Goal: Information Seeking & Learning: Learn about a topic

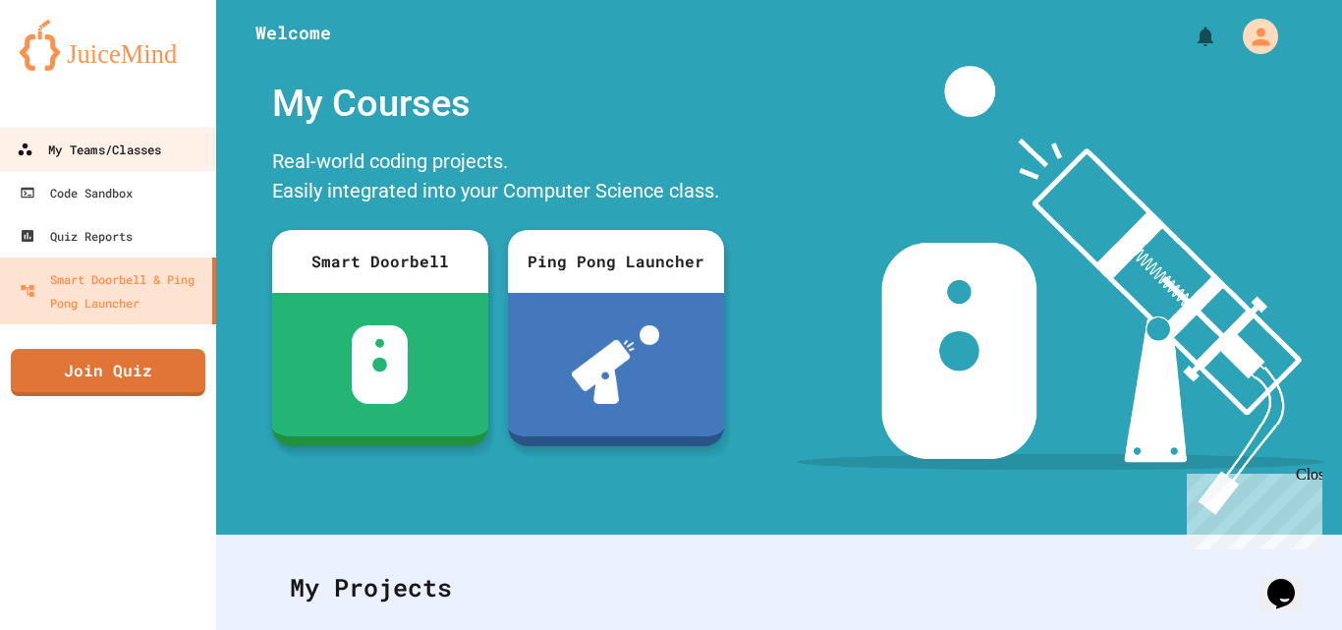
click at [139, 145] on div "My Teams/Classes" at bounding box center [89, 150] width 144 height 25
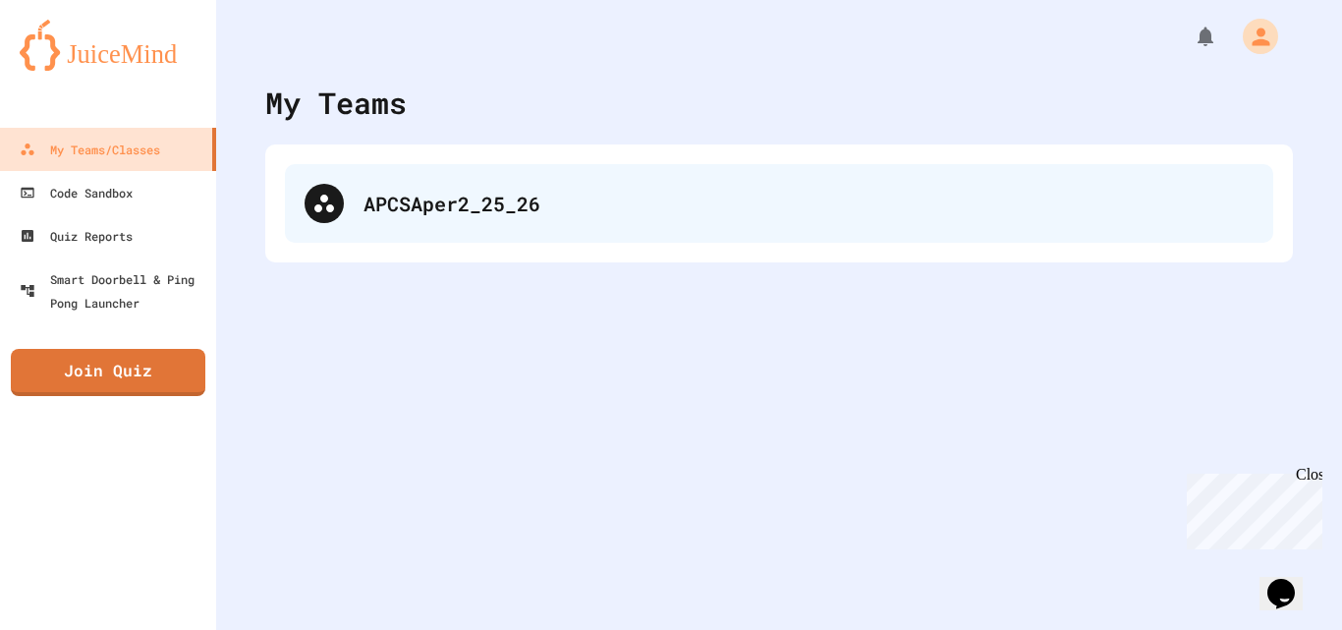
click at [401, 174] on div "APCSAper2_25_26" at bounding box center [779, 203] width 988 height 79
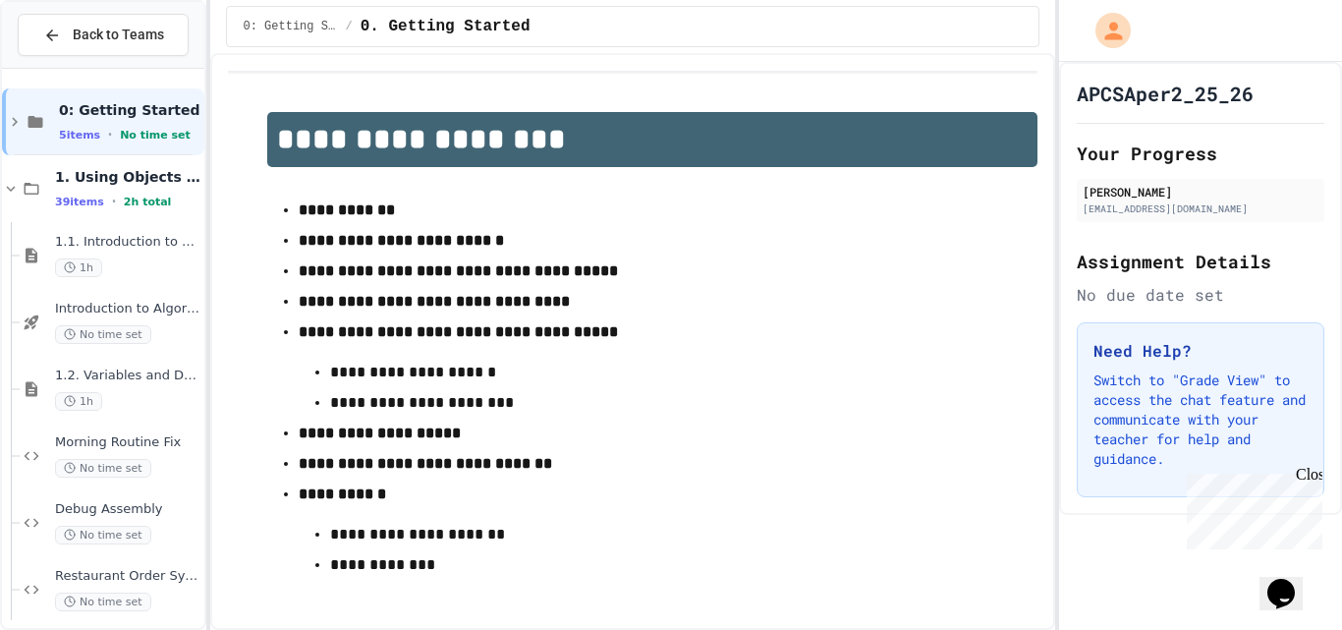
scroll to position [2220, 0]
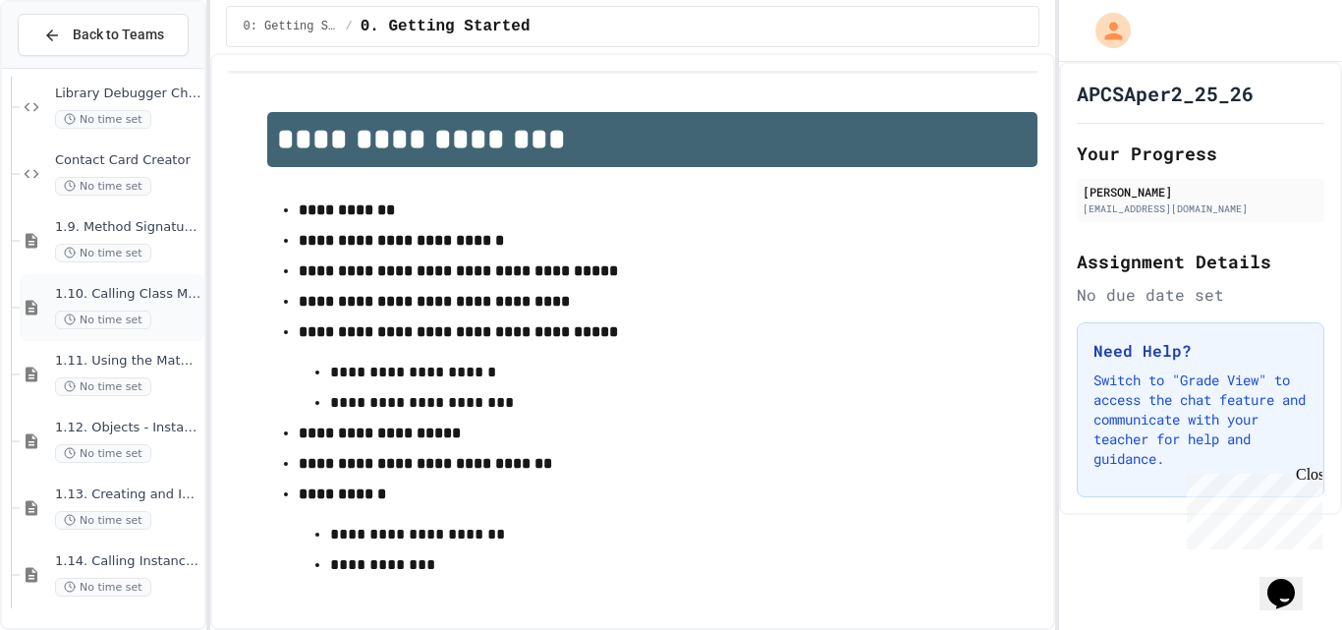
click at [124, 289] on span "1.10. Calling Class Methods" at bounding box center [127, 294] width 145 height 17
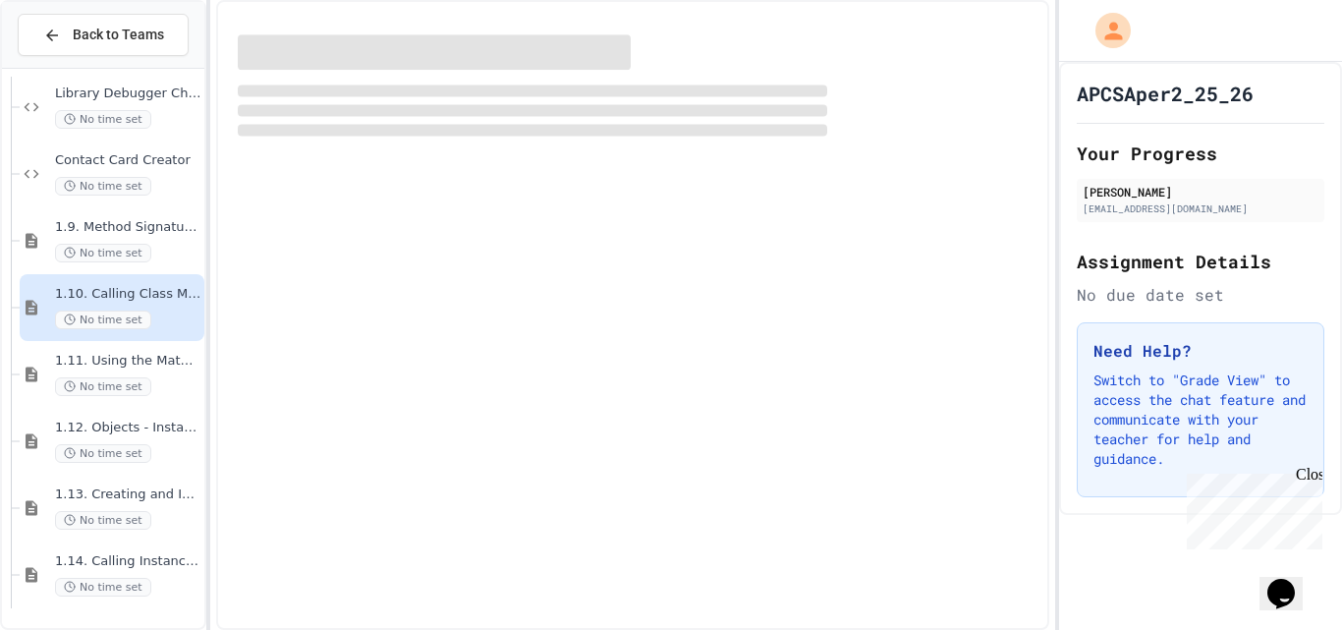
scroll to position [2196, 0]
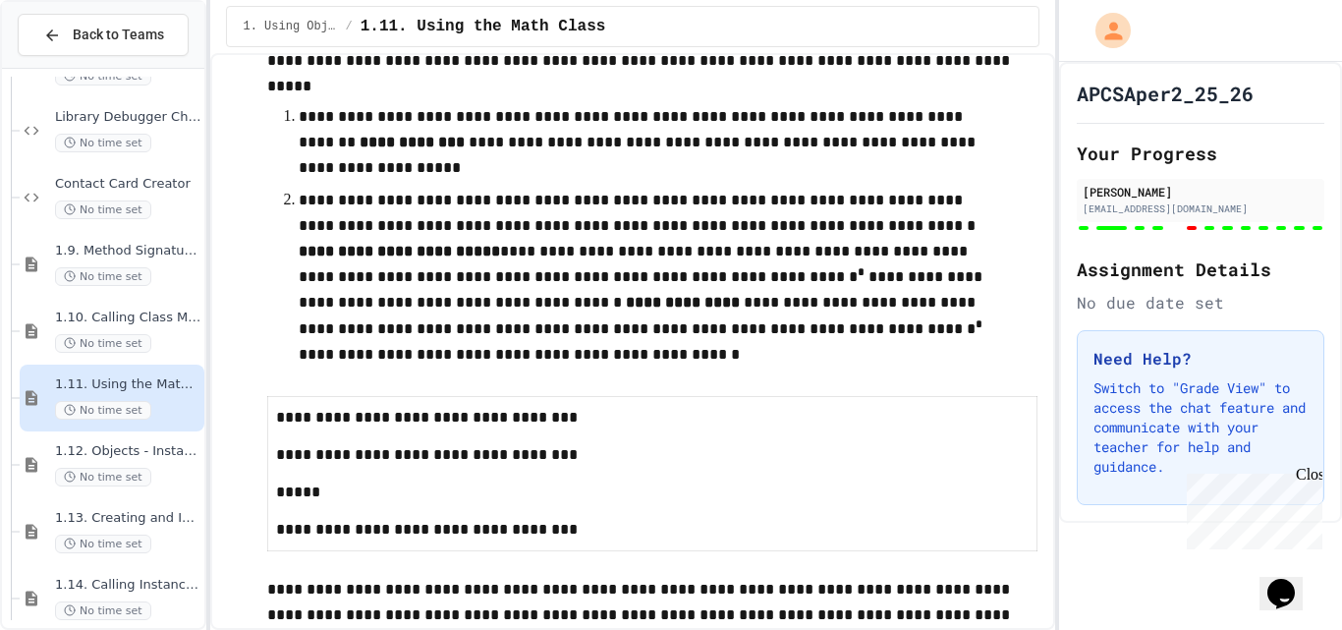
scroll to position [16489, 0]
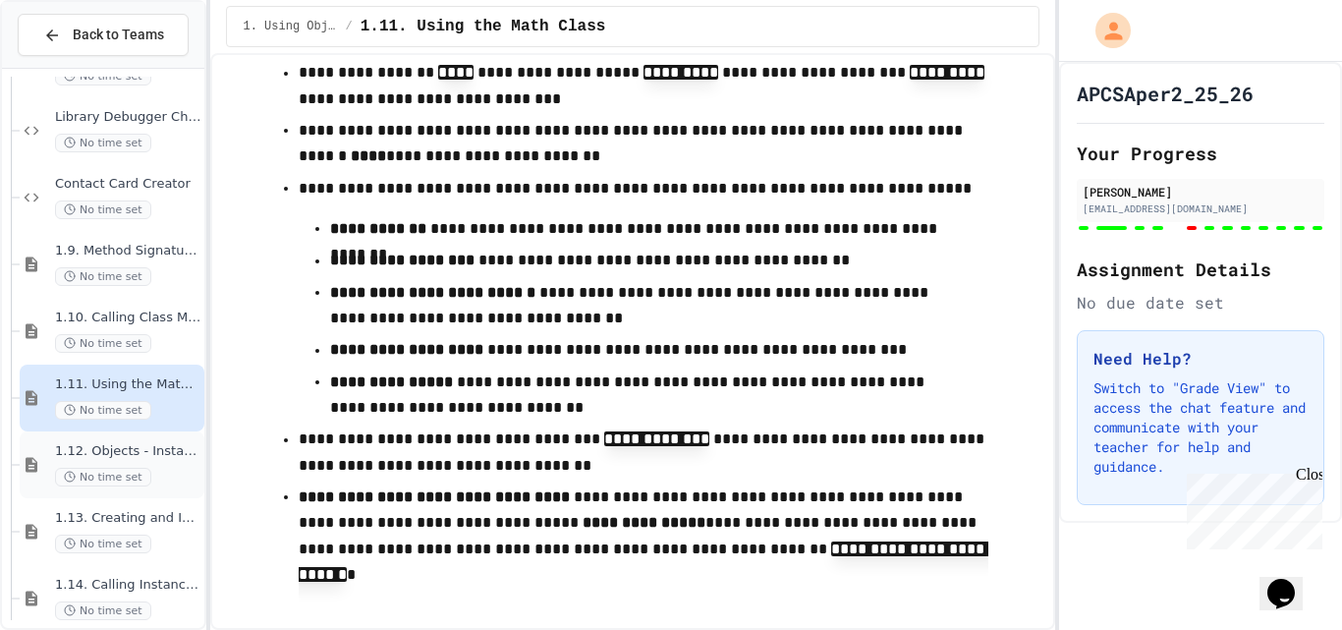
click at [98, 472] on span "No time set" at bounding box center [103, 477] width 96 height 19
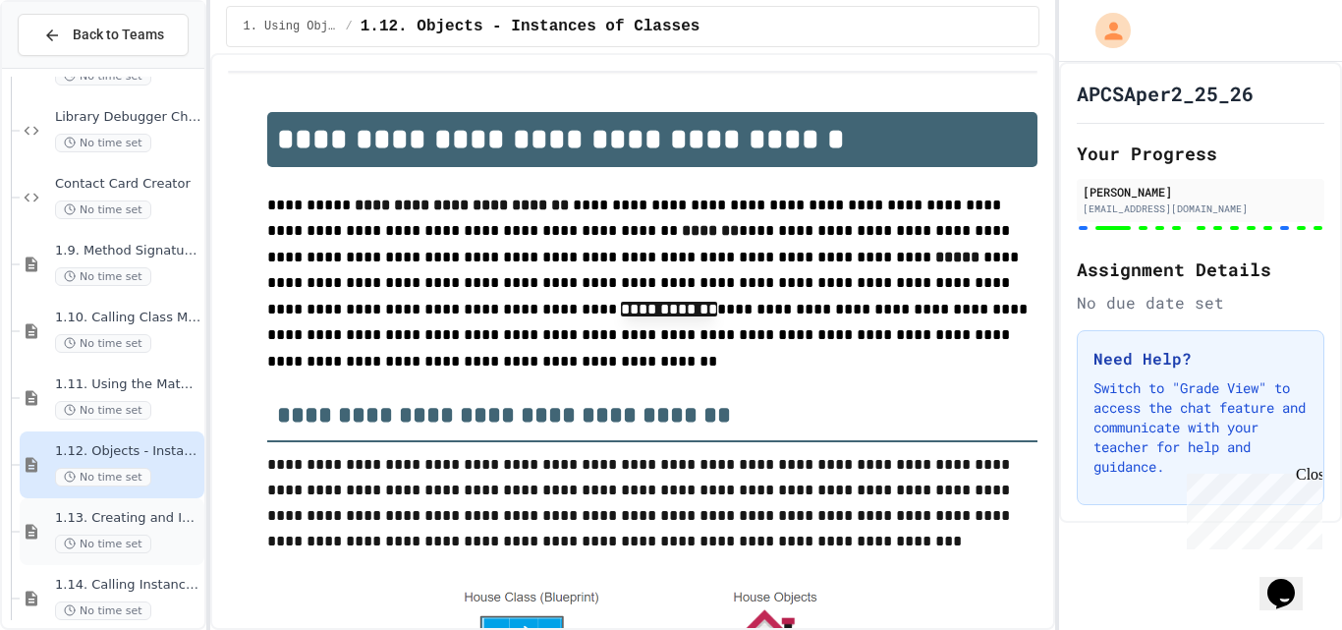
click at [87, 524] on span "1.13. Creating and Initializing Objects: Constructors" at bounding box center [127, 518] width 145 height 17
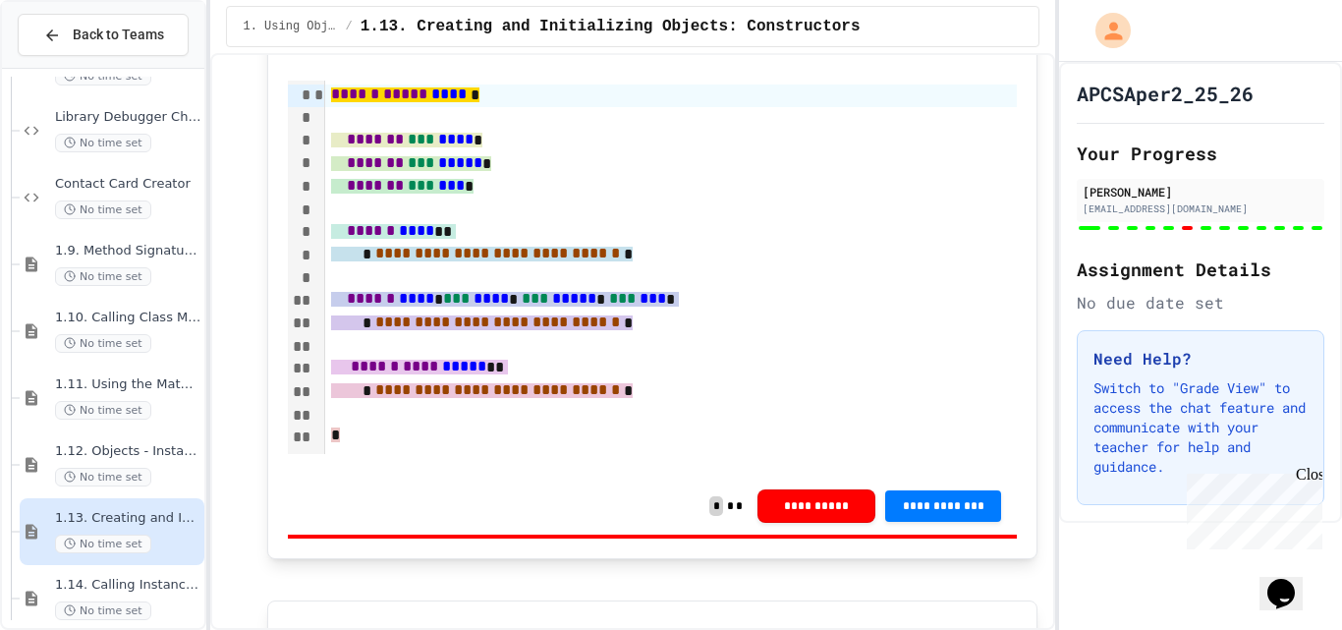
scroll to position [7416, 0]
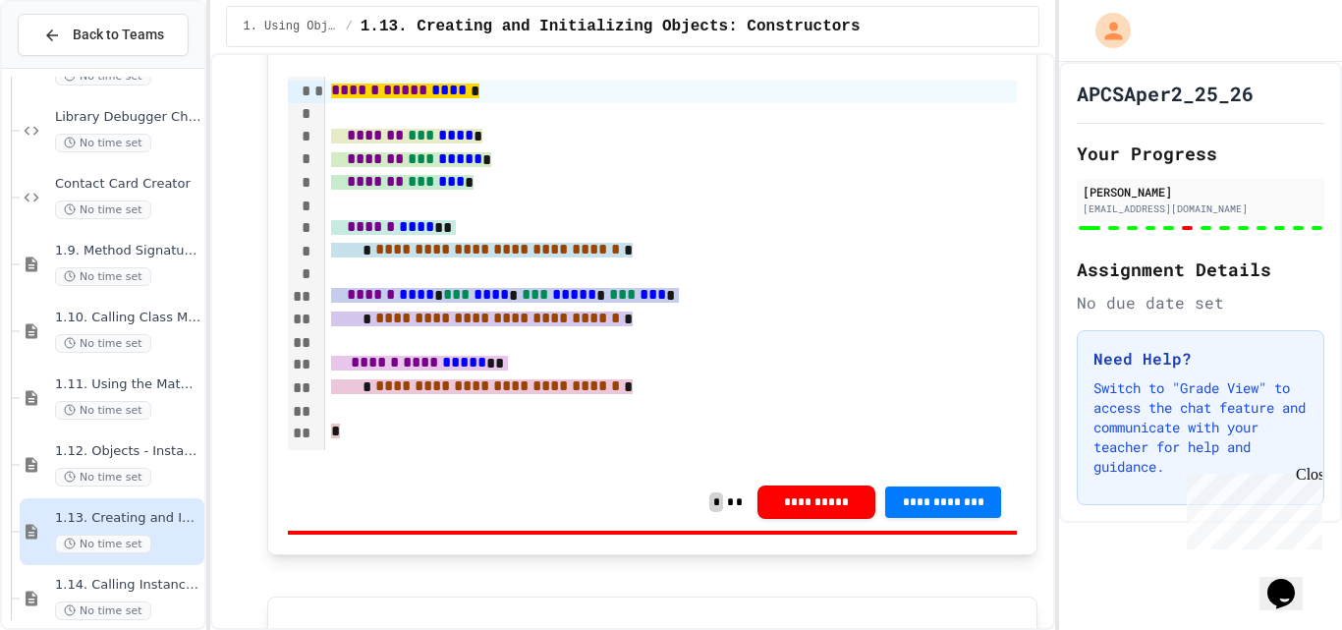
click at [389, 98] on span "****** ***** **** *" at bounding box center [405, 91] width 148 height 15
click at [440, 103] on div "****** ***** **** *" at bounding box center [671, 92] width 692 height 23
drag, startPoint x: 451, startPoint y: 386, endPoint x: 449, endPoint y: 370, distance: 15.8
click at [434, 302] on span "****" at bounding box center [416, 294] width 35 height 15
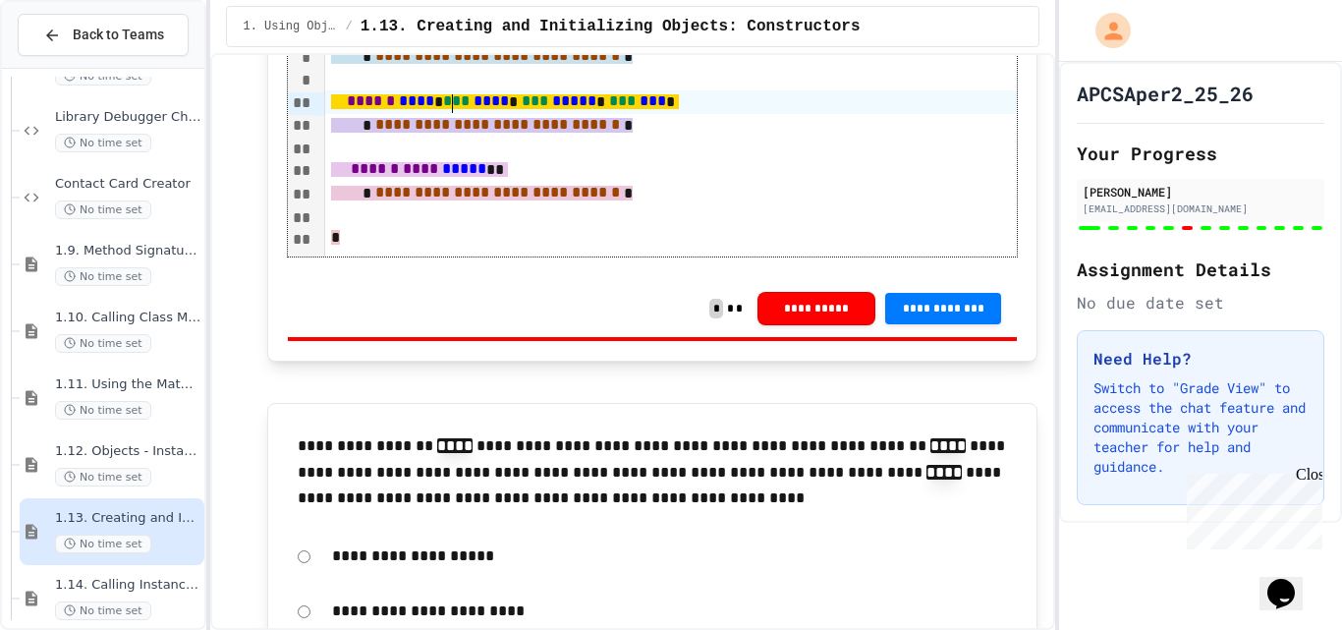
scroll to position [7613, 0]
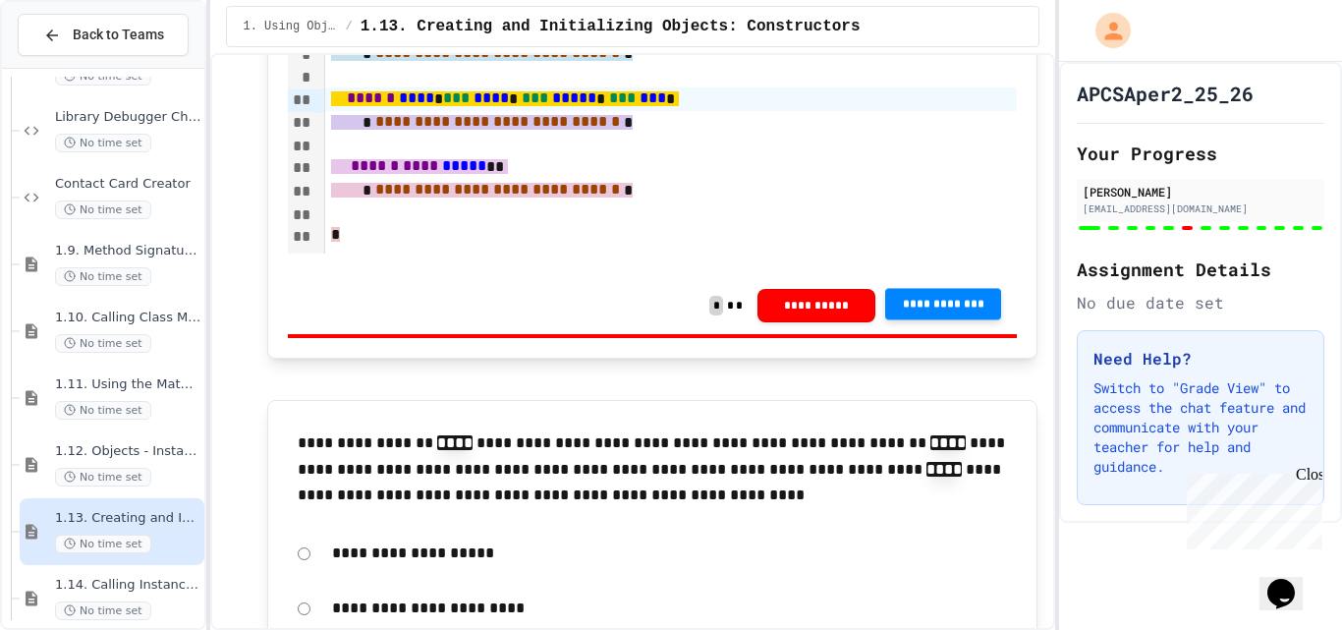
click at [920, 319] on button "**********" at bounding box center [943, 303] width 116 height 31
click at [922, 312] on span "**********" at bounding box center [943, 305] width 84 height 16
click at [1314, 479] on div "Close" at bounding box center [1308, 478] width 25 height 25
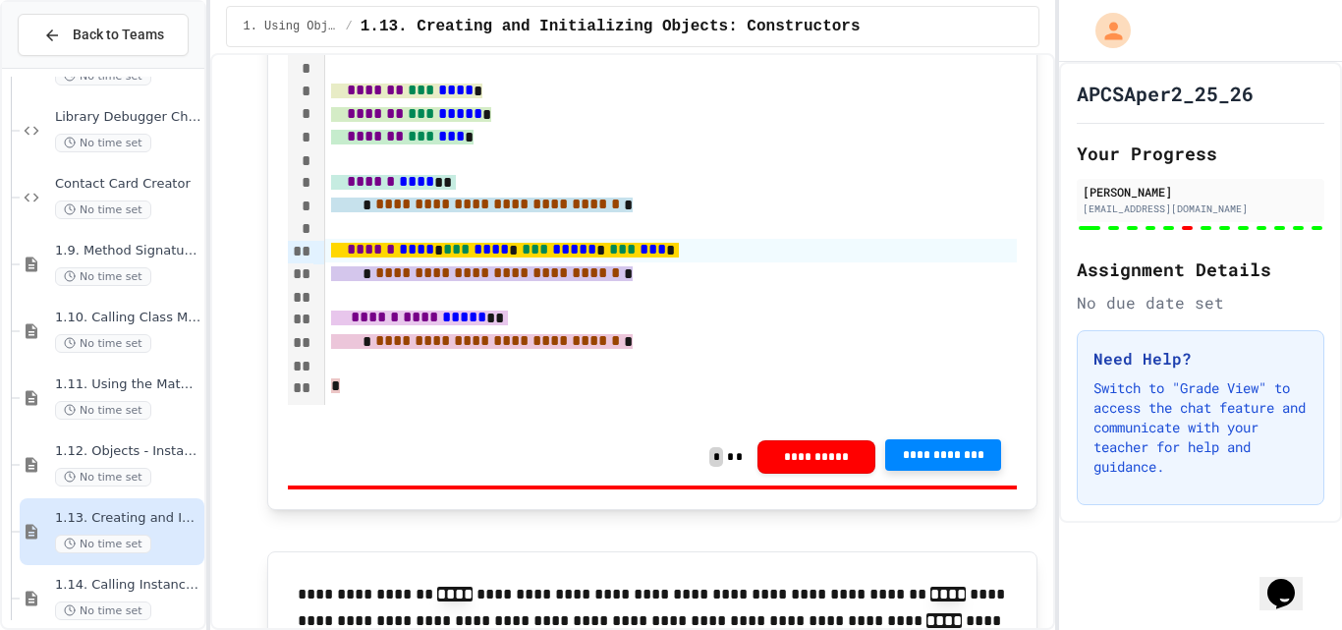
scroll to position [7416, 0]
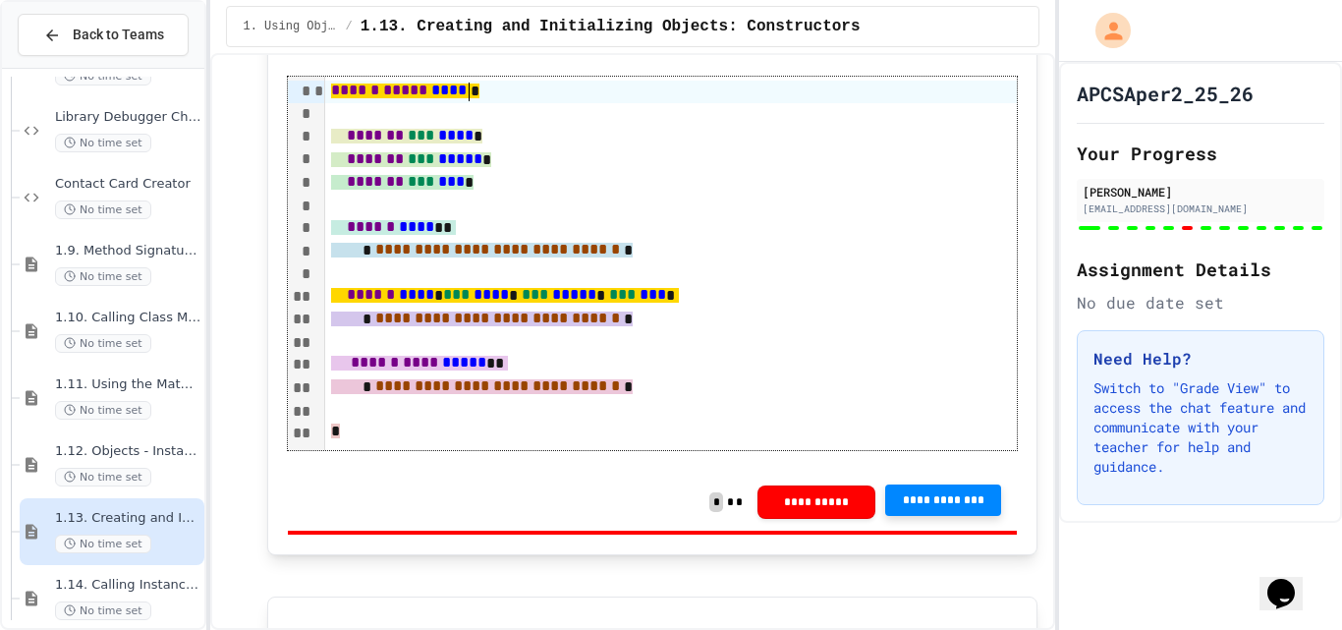
click at [467, 98] on span "****" at bounding box center [448, 91] width 35 height 15
click at [343, 98] on span "******" at bounding box center [355, 91] width 48 height 15
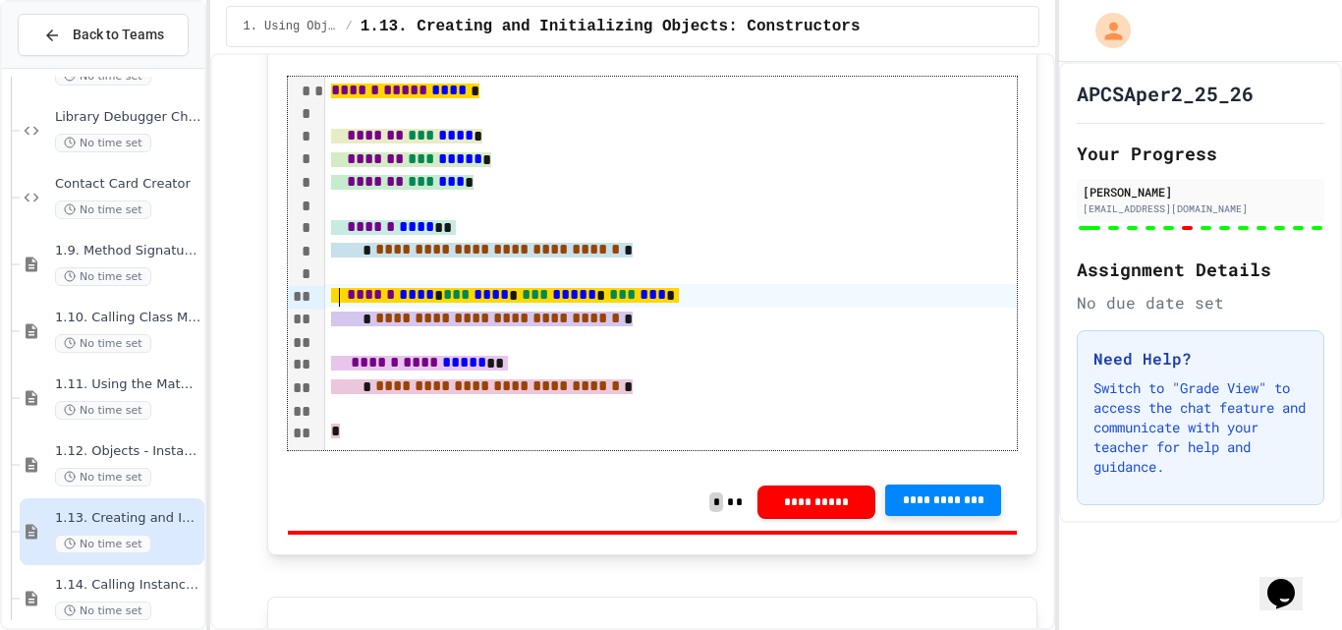
click at [338, 303] on span "****** **** * *** **** * *** ***** * *** *** *" at bounding box center [505, 295] width 348 height 15
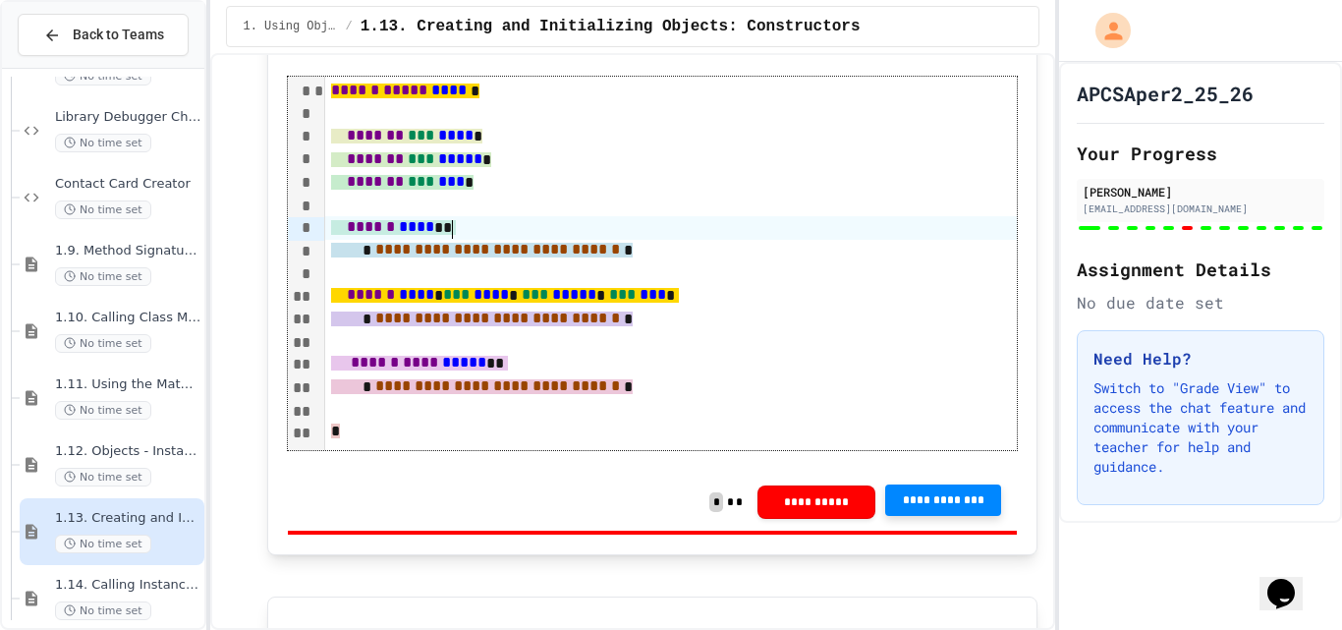
click at [434, 234] on span "****" at bounding box center [416, 226] width 35 height 15
click at [901, 508] on span "**********" at bounding box center [943, 500] width 84 height 16
click at [371, 235] on span "****** **** **" at bounding box center [393, 227] width 125 height 15
click at [968, 508] on span "**********" at bounding box center [943, 500] width 84 height 16
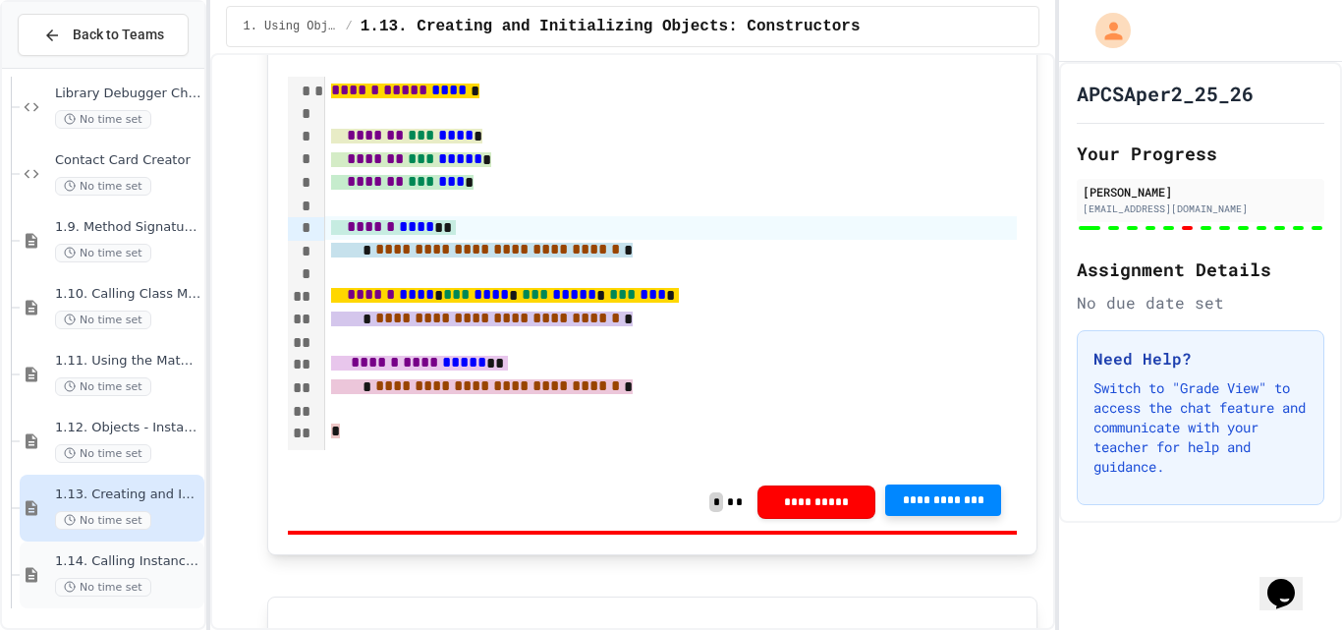
click at [135, 554] on span "1.14. Calling Instance Methods" at bounding box center [127, 561] width 145 height 17
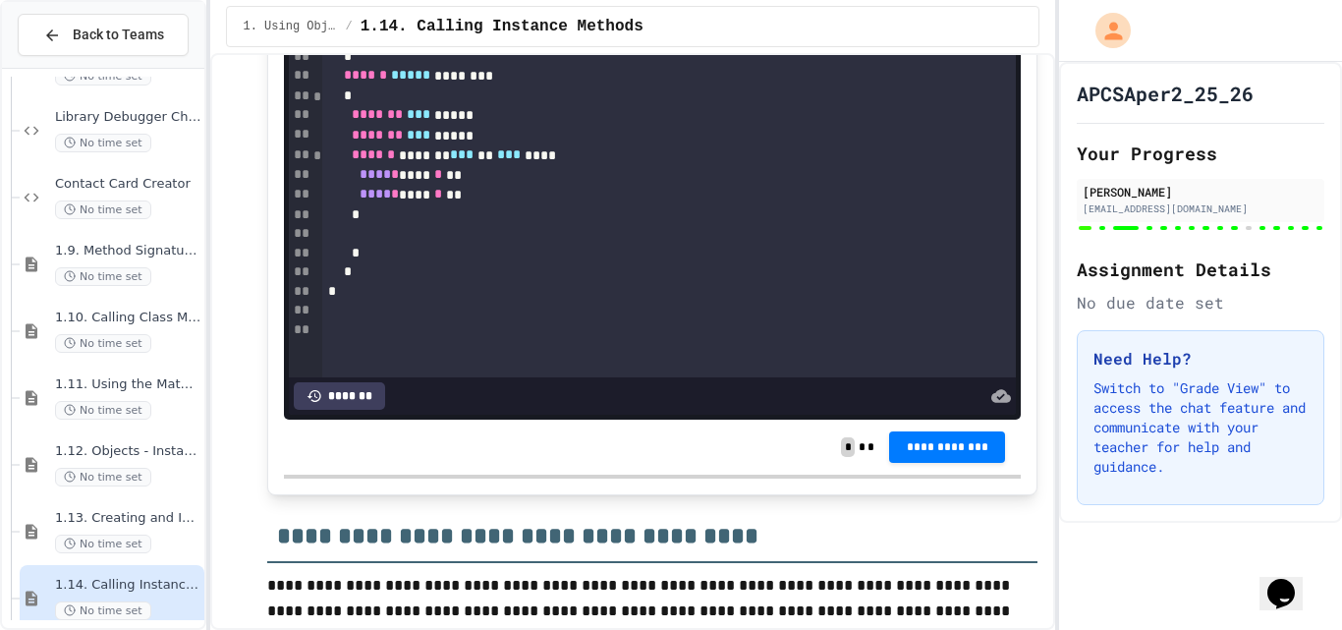
scroll to position [16900, 0]
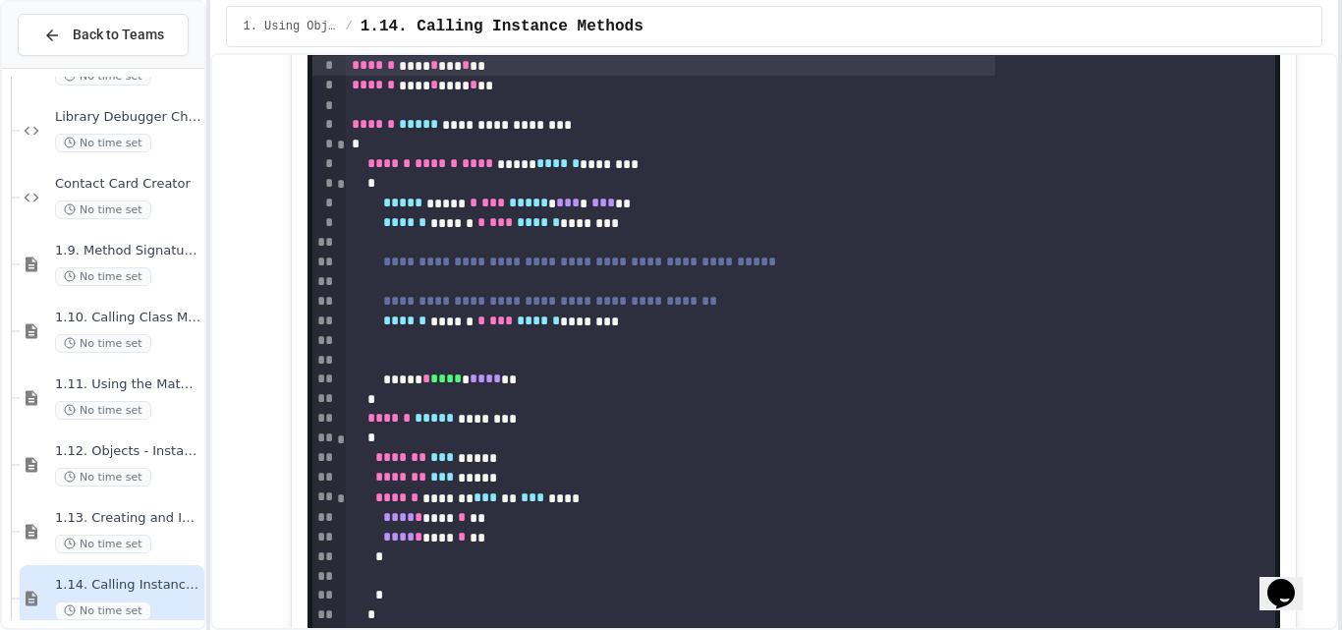
click at [1341, 529] on div "**********" at bounding box center [671, 315] width 1342 height 630
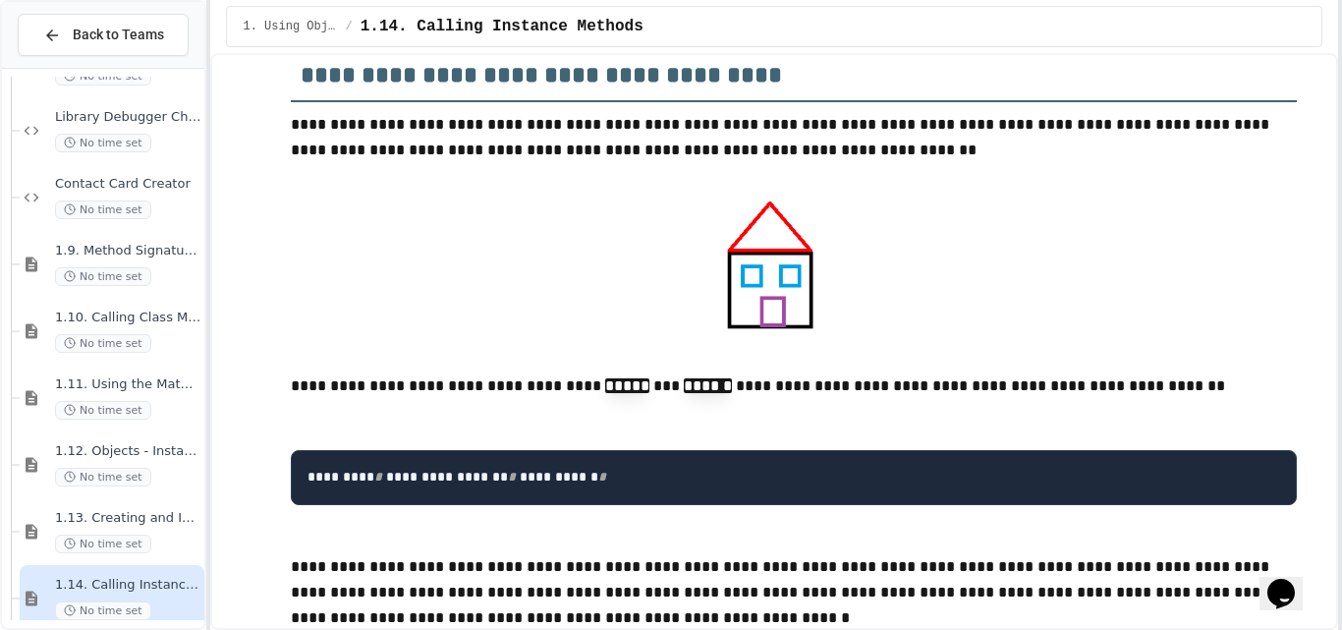
scroll to position [16461, 0]
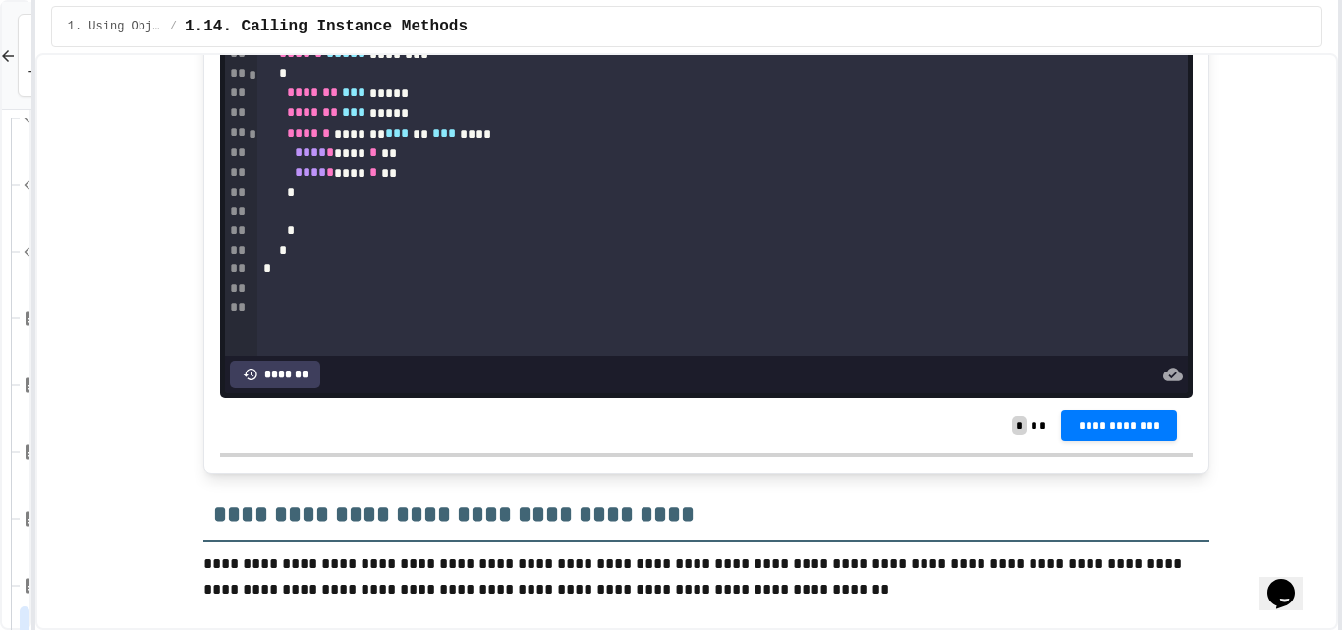
click at [0, 307] on div "**********" at bounding box center [671, 315] width 1342 height 630
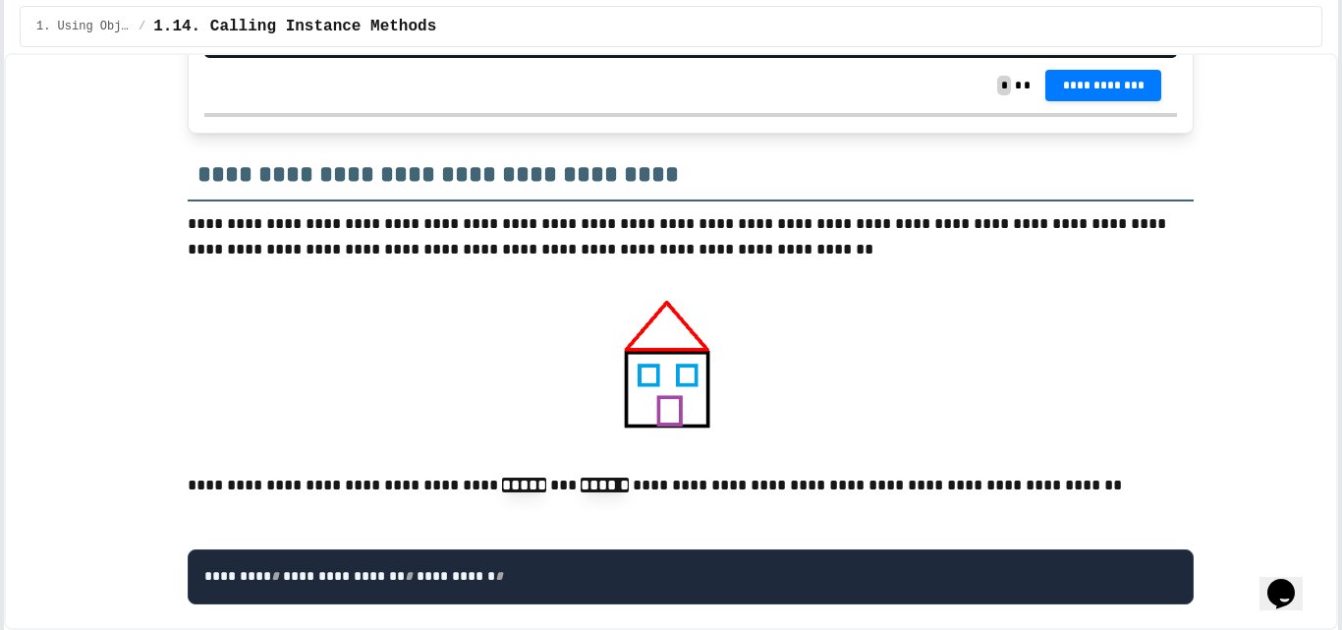
scroll to position [16899, 0]
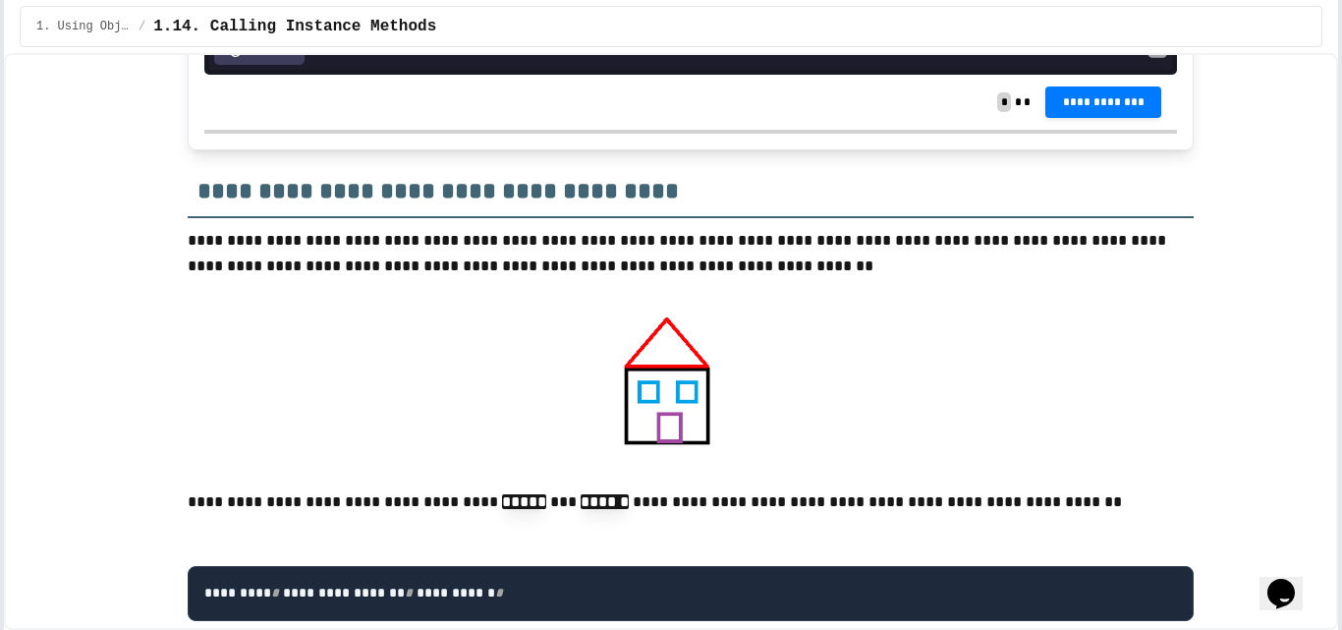
scroll to position [16801, 0]
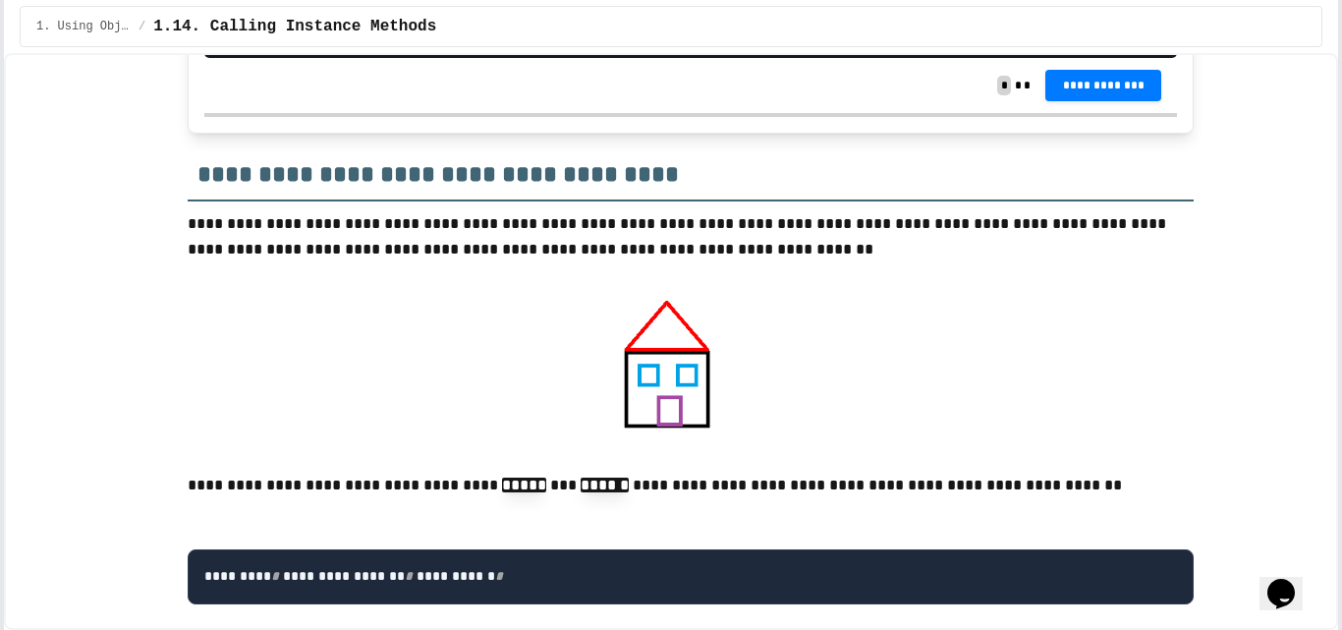
scroll to position [304, 0]
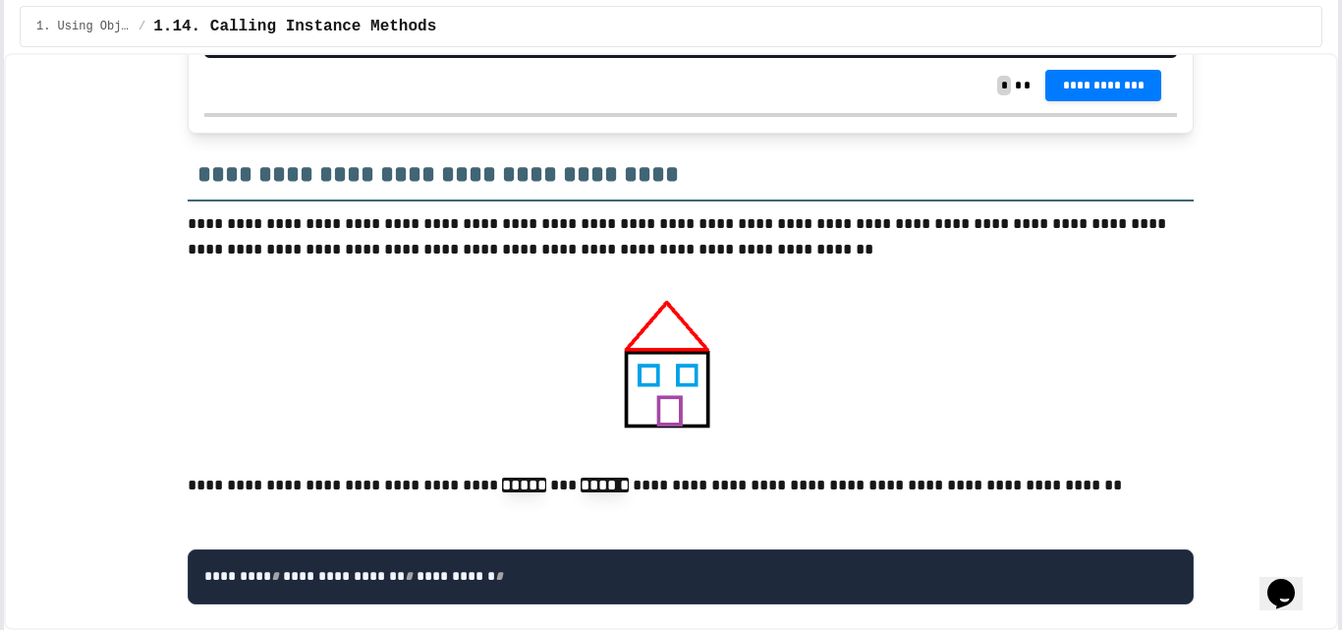
drag, startPoint x: 369, startPoint y: 358, endPoint x: 382, endPoint y: 358, distance: 12.8
drag, startPoint x: 348, startPoint y: 359, endPoint x: 415, endPoint y: 355, distance: 66.9
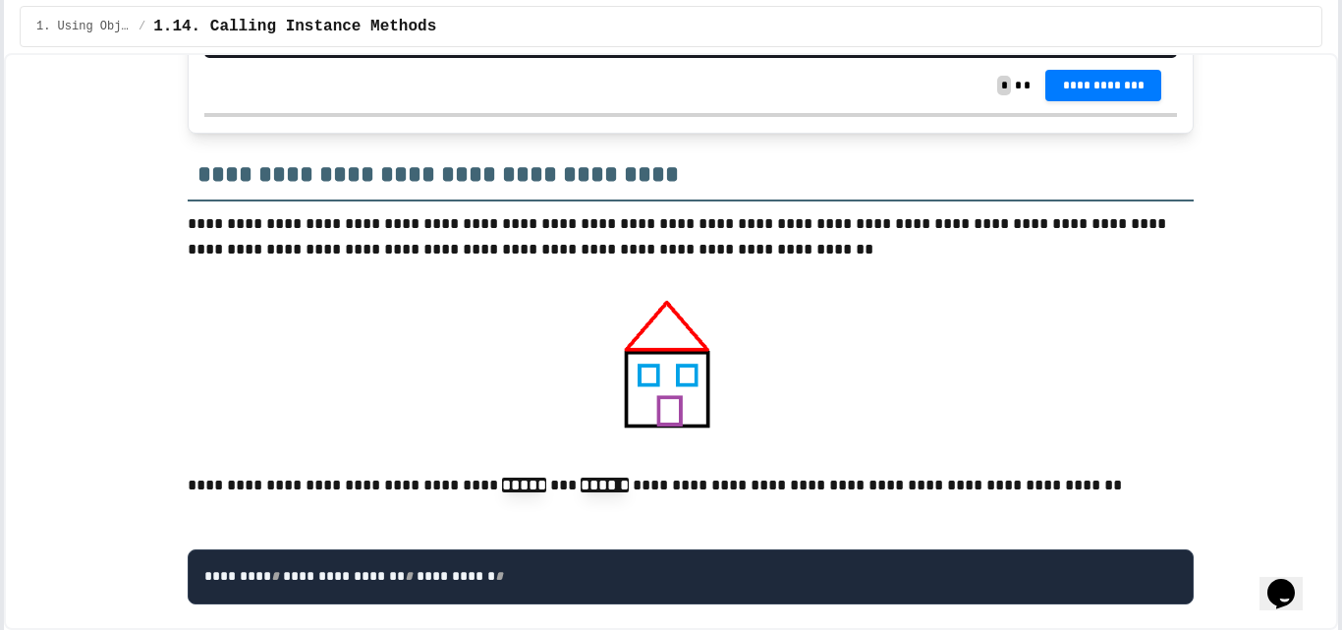
scroll to position [197, 0]
drag, startPoint x: 295, startPoint y: 279, endPoint x: 485, endPoint y: 279, distance: 190.6
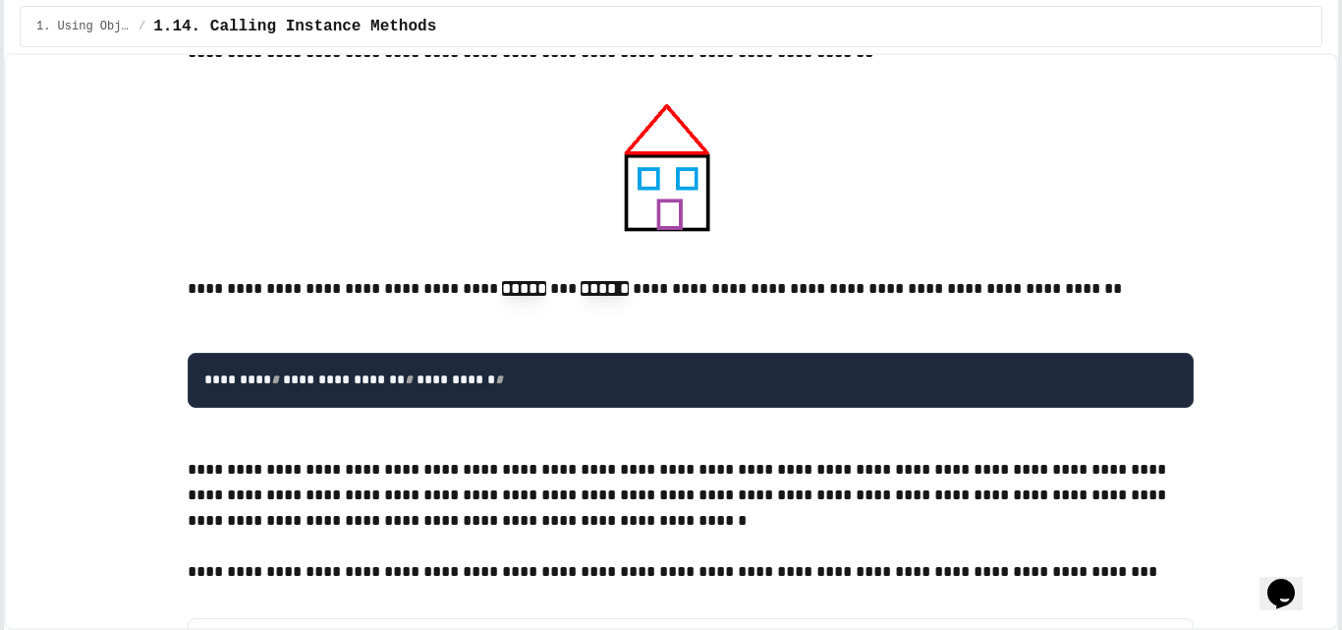
scroll to position [98, 0]
drag, startPoint x: 268, startPoint y: 202, endPoint x: 453, endPoint y: 316, distance: 217.1
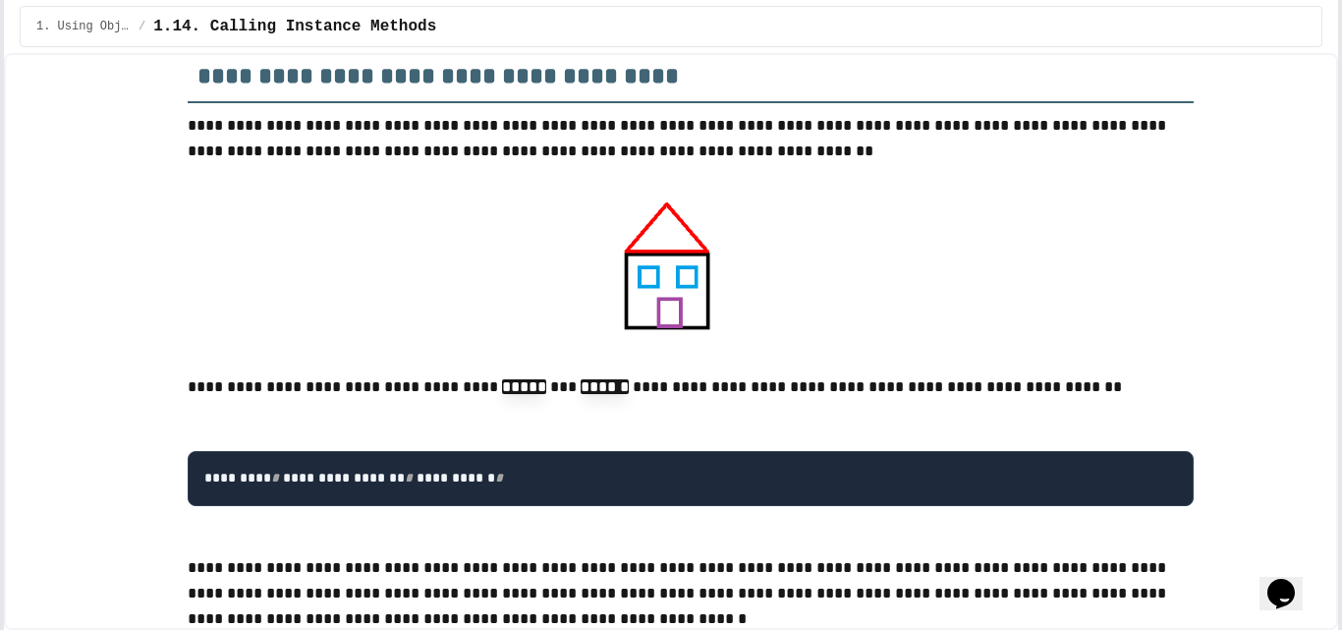
drag, startPoint x: 302, startPoint y: 300, endPoint x: 409, endPoint y: 294, distance: 107.3
drag, startPoint x: 409, startPoint y: 300, endPoint x: 582, endPoint y: 300, distance: 172.9
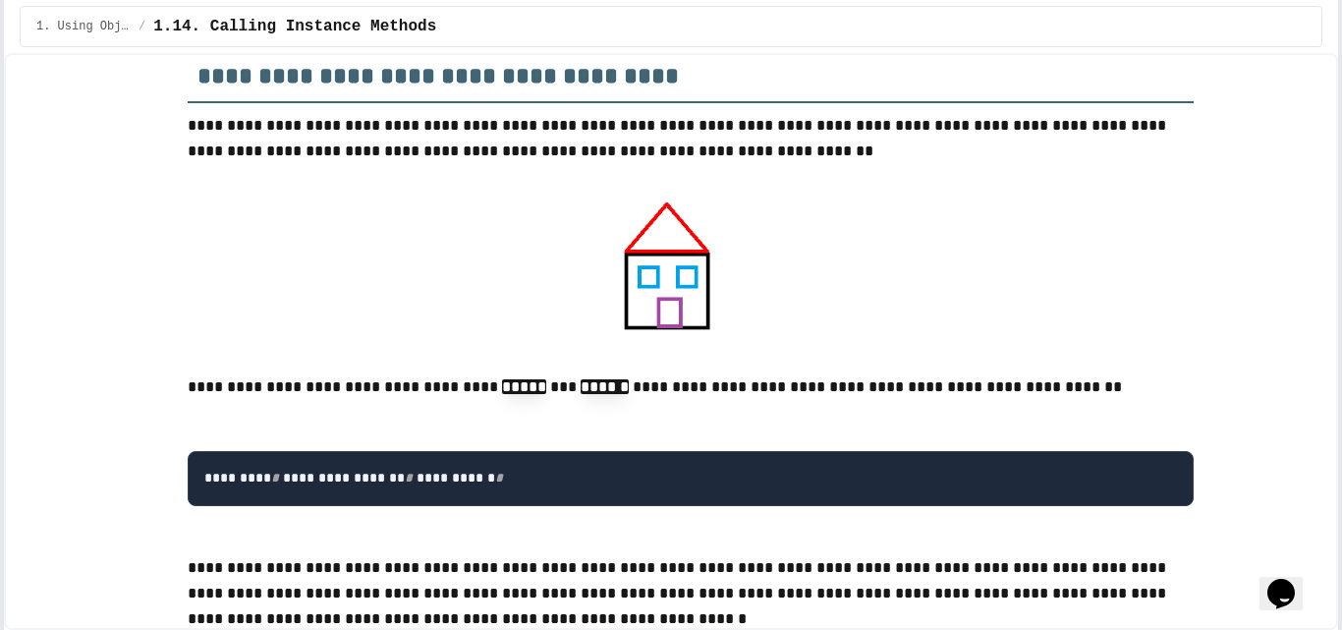
drag, startPoint x: 299, startPoint y: 403, endPoint x: 898, endPoint y: 397, distance: 599.4
drag, startPoint x: 715, startPoint y: 420, endPoint x: 691, endPoint y: 420, distance: 24.6
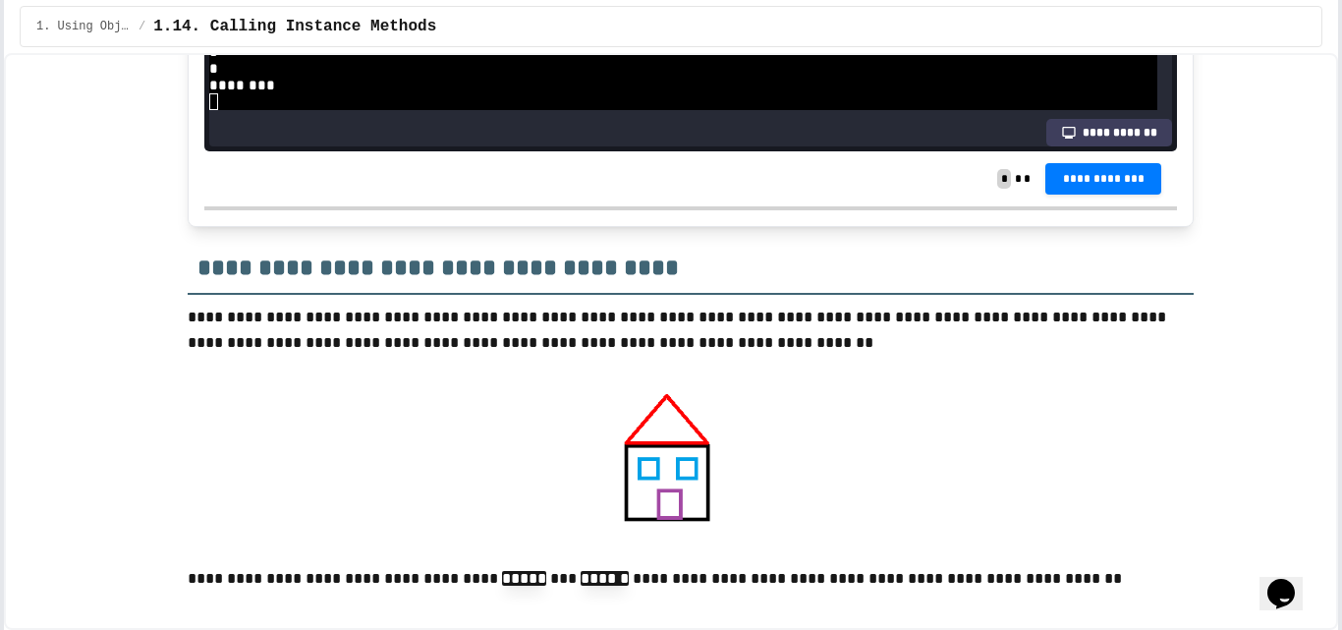
scroll to position [16604, 0]
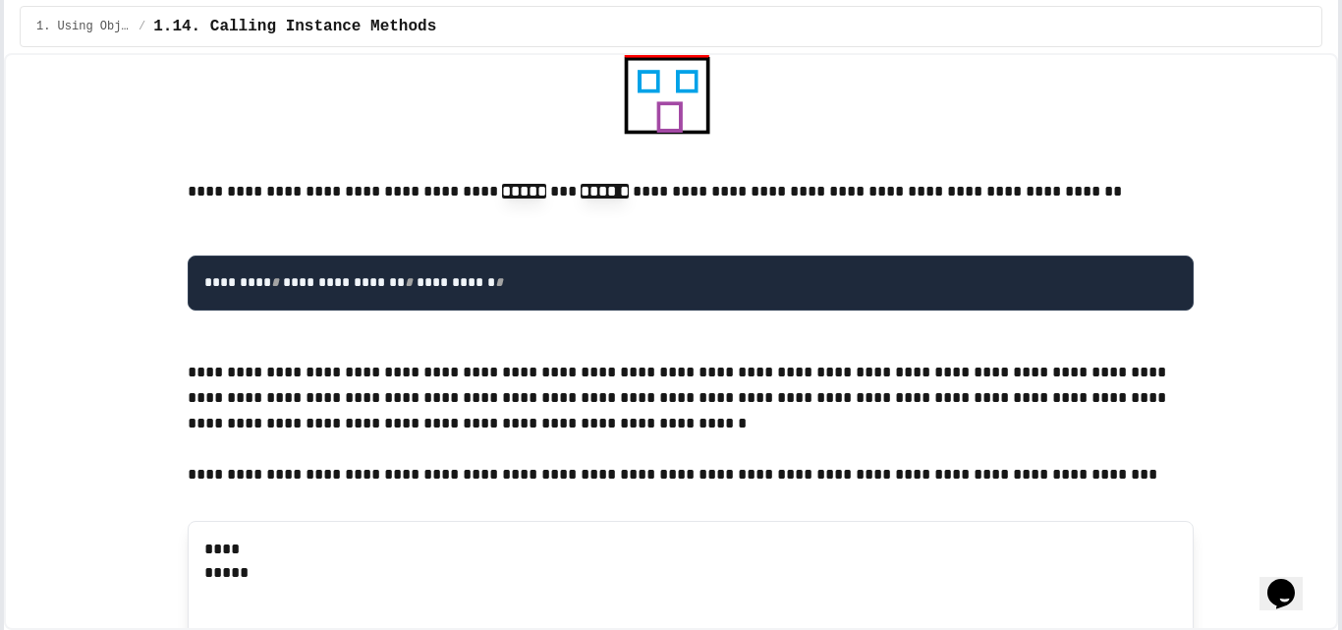
scroll to position [67, 0]
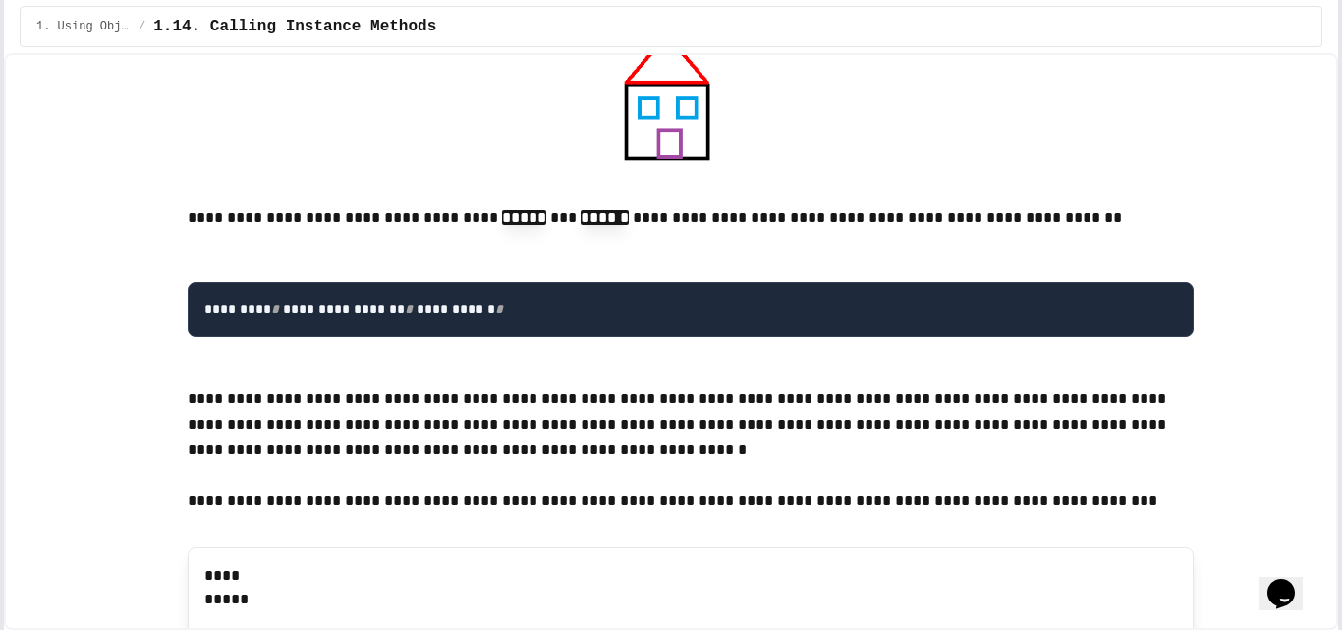
scroll to position [16997, 0]
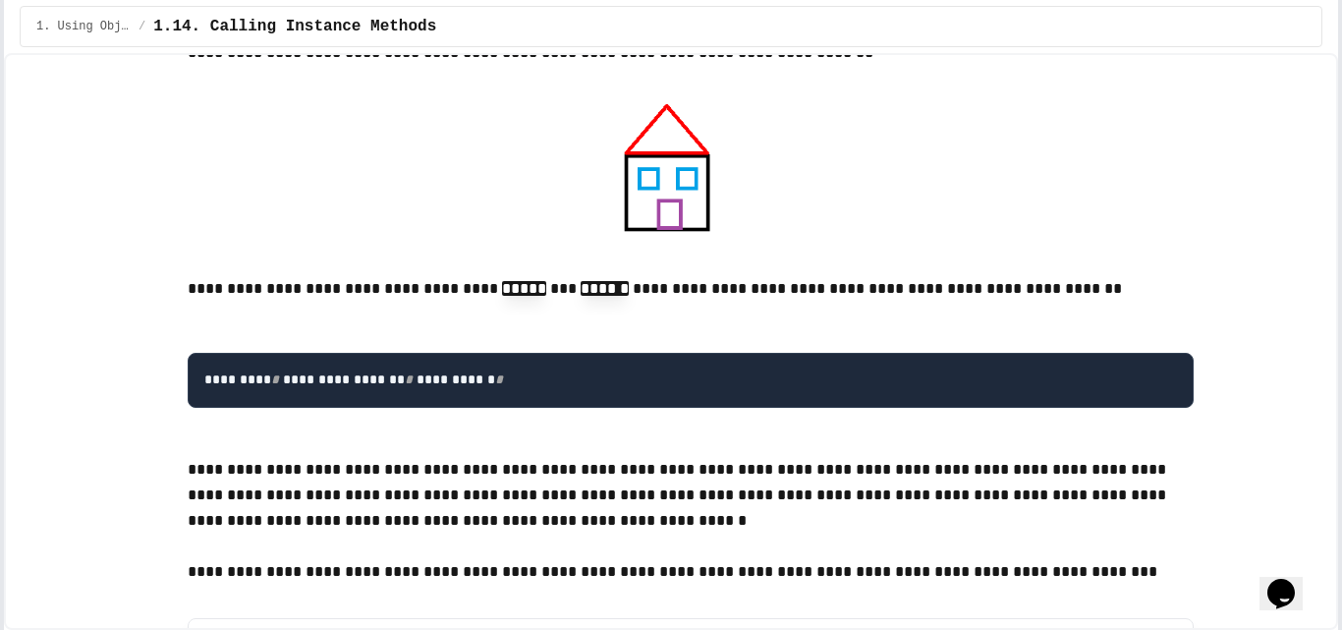
drag, startPoint x: 460, startPoint y: 317, endPoint x: 477, endPoint y: 341, distance: 28.9
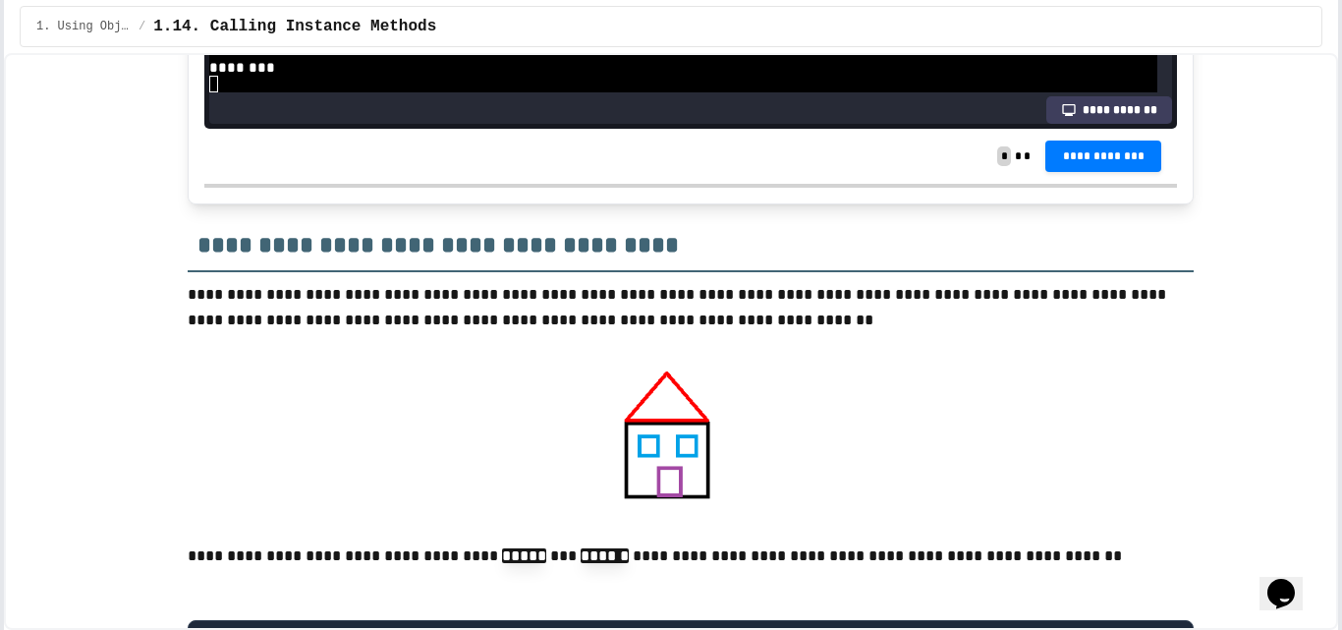
scroll to position [16702, 0]
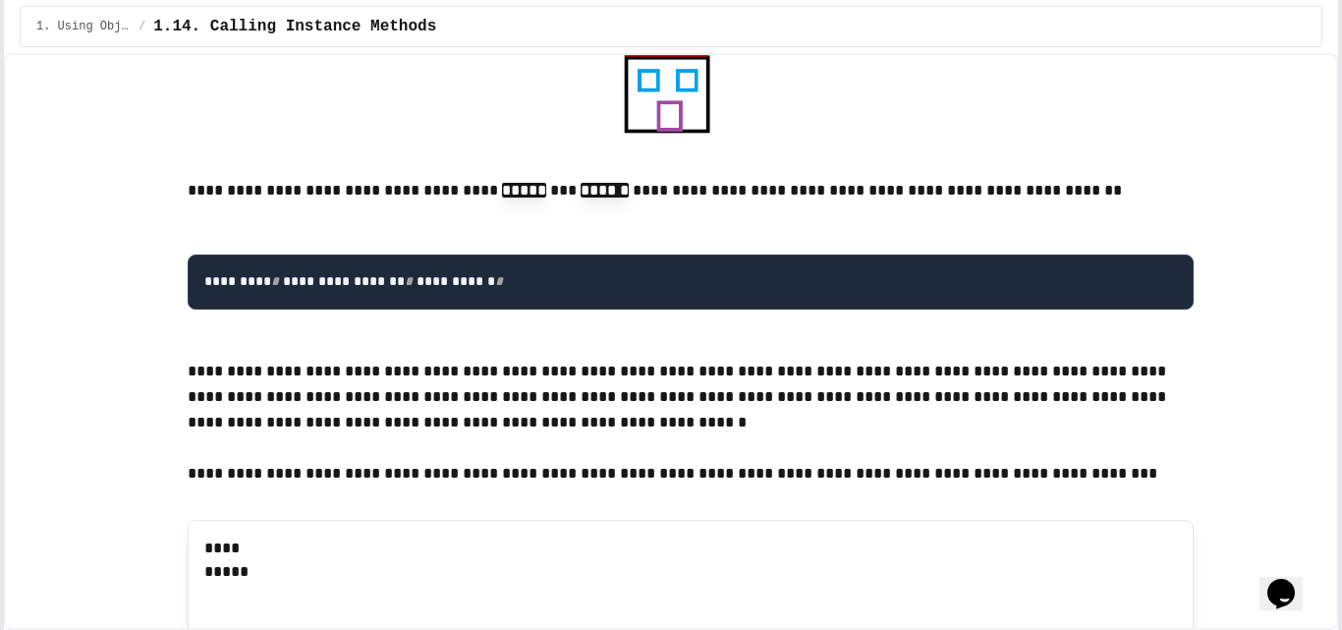
scroll to position [0, 0]
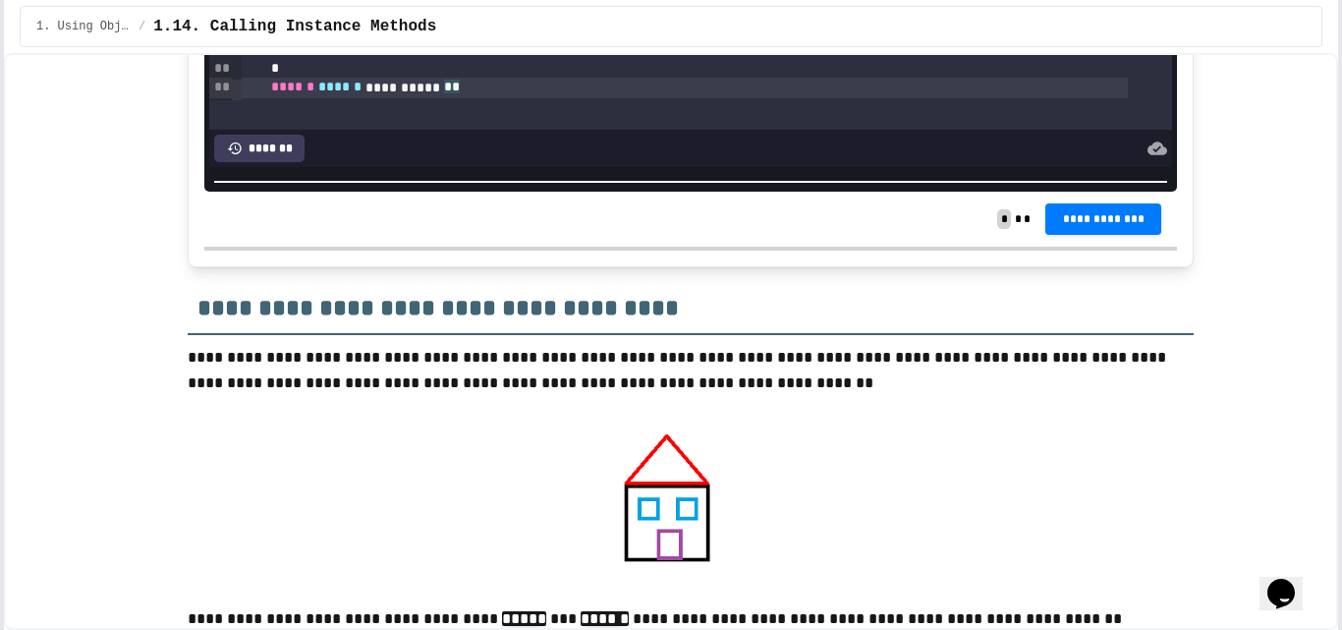
scroll to position [16506, 0]
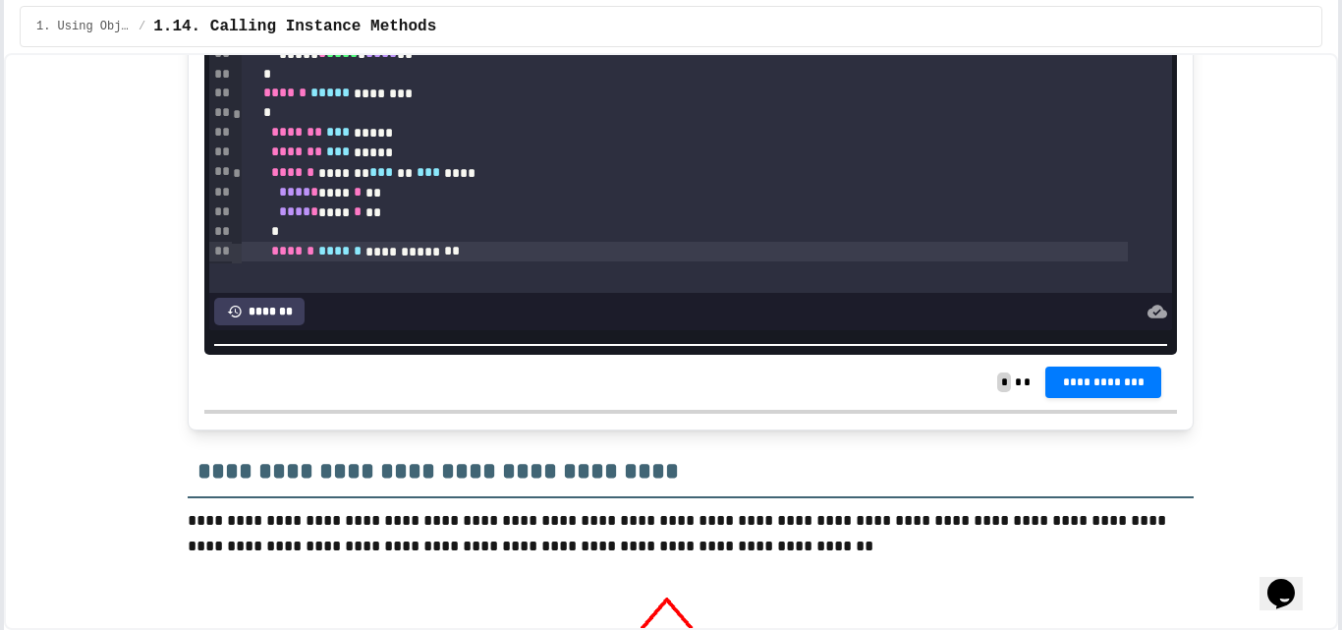
drag, startPoint x: 186, startPoint y: 288, endPoint x: 665, endPoint y: 297, distance: 479.6
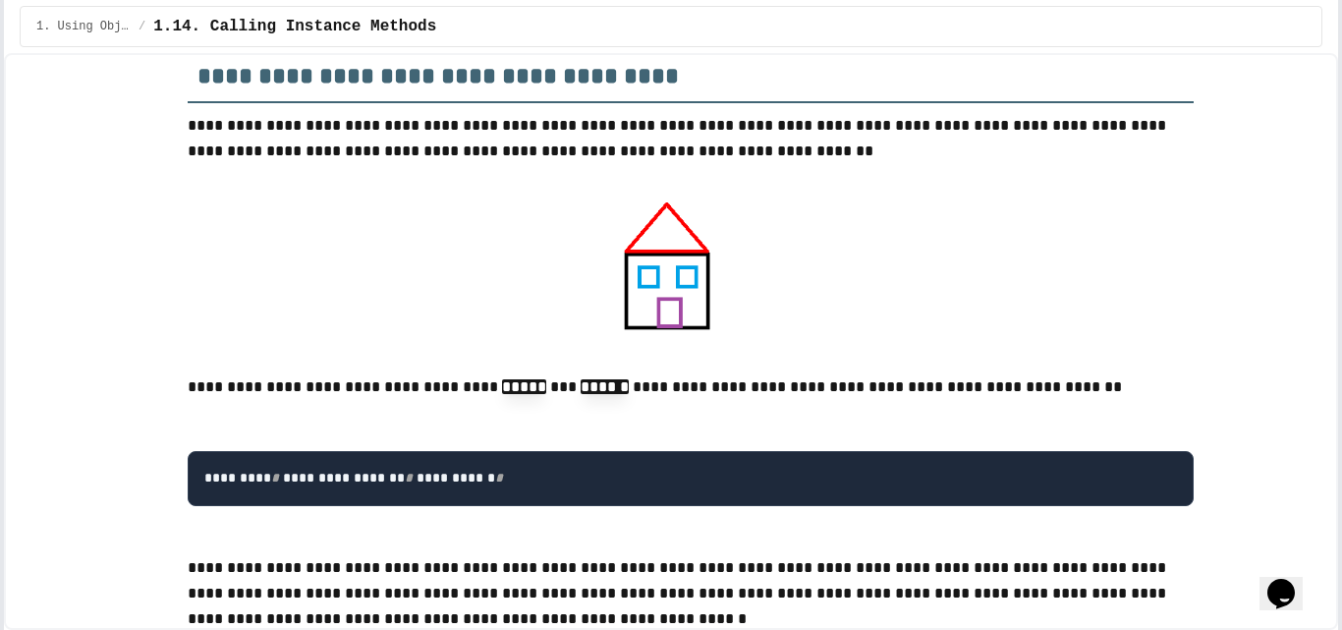
scroll to position [16801, 0]
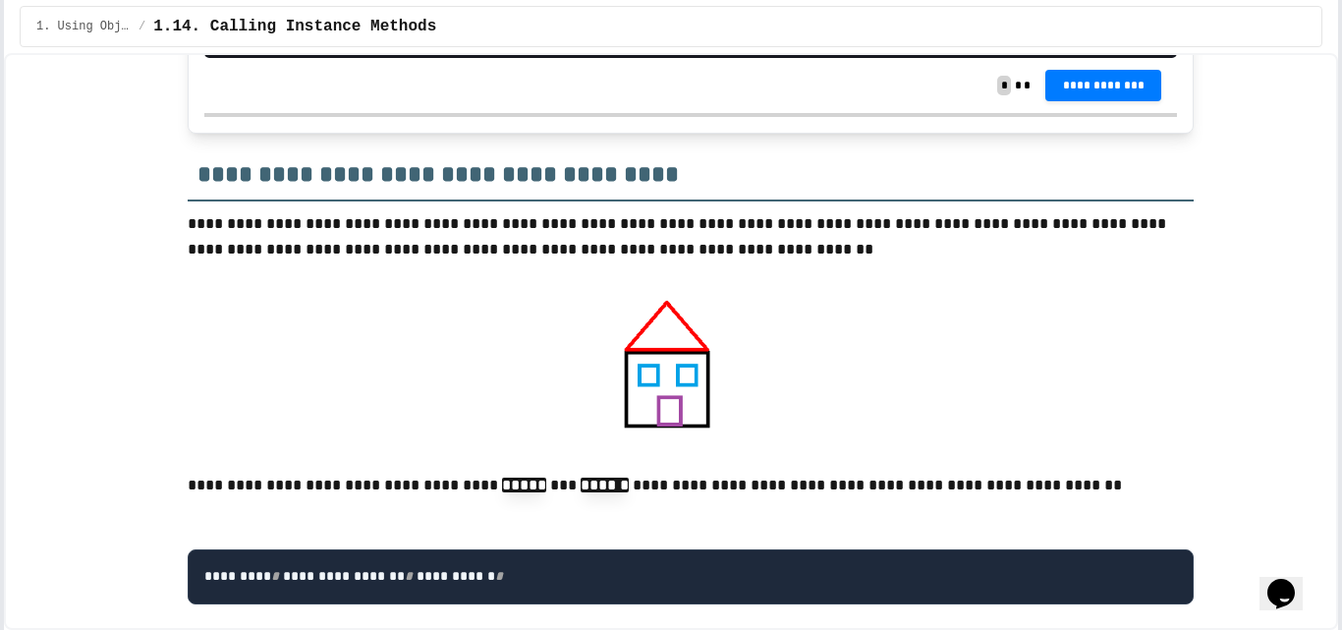
drag, startPoint x: 292, startPoint y: 362, endPoint x: 495, endPoint y: 357, distance: 203.4
drag, startPoint x: 306, startPoint y: 378, endPoint x: 763, endPoint y: 388, distance: 458.0
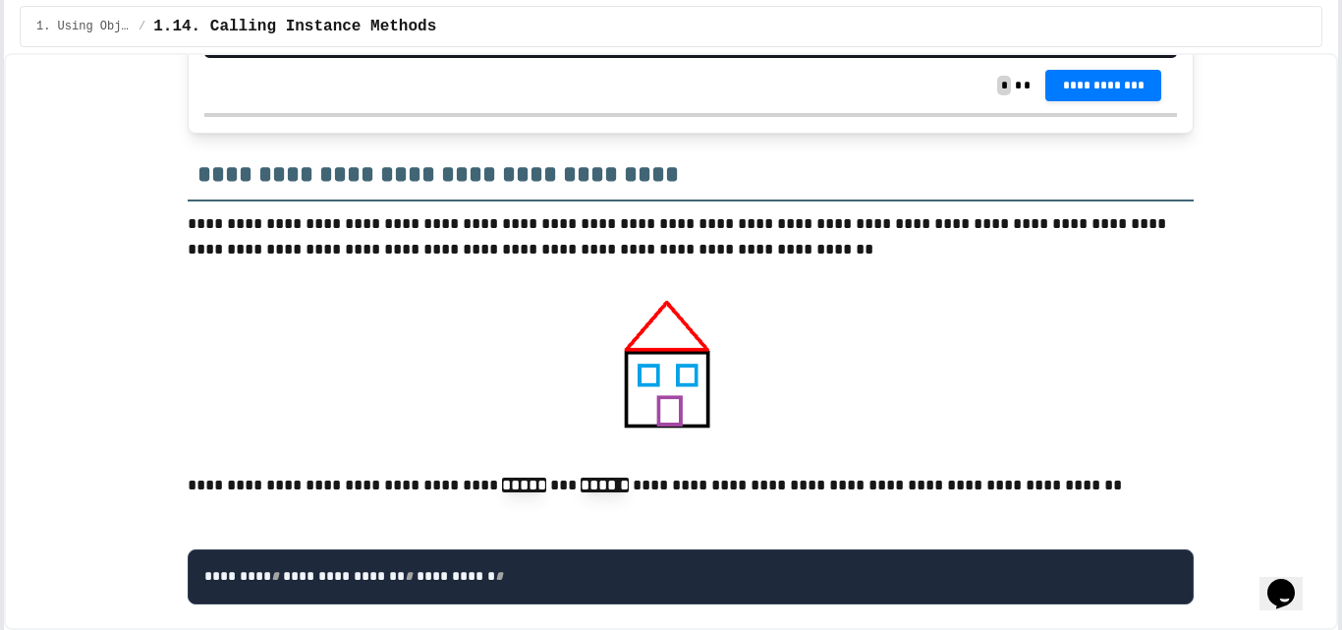
drag, startPoint x: 293, startPoint y: 371, endPoint x: 837, endPoint y: 383, distance: 544.5
drag, startPoint x: 289, startPoint y: 340, endPoint x: 579, endPoint y: 364, distance: 290.8
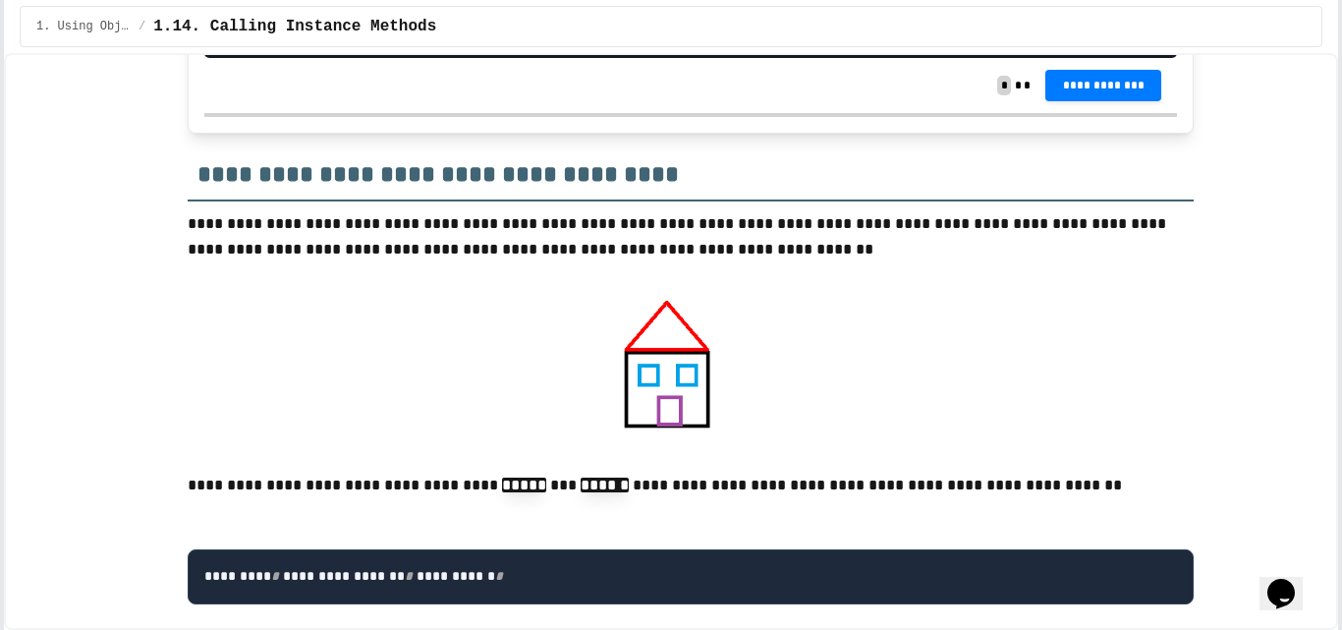
drag, startPoint x: 300, startPoint y: 366, endPoint x: 837, endPoint y: 379, distance: 537.6
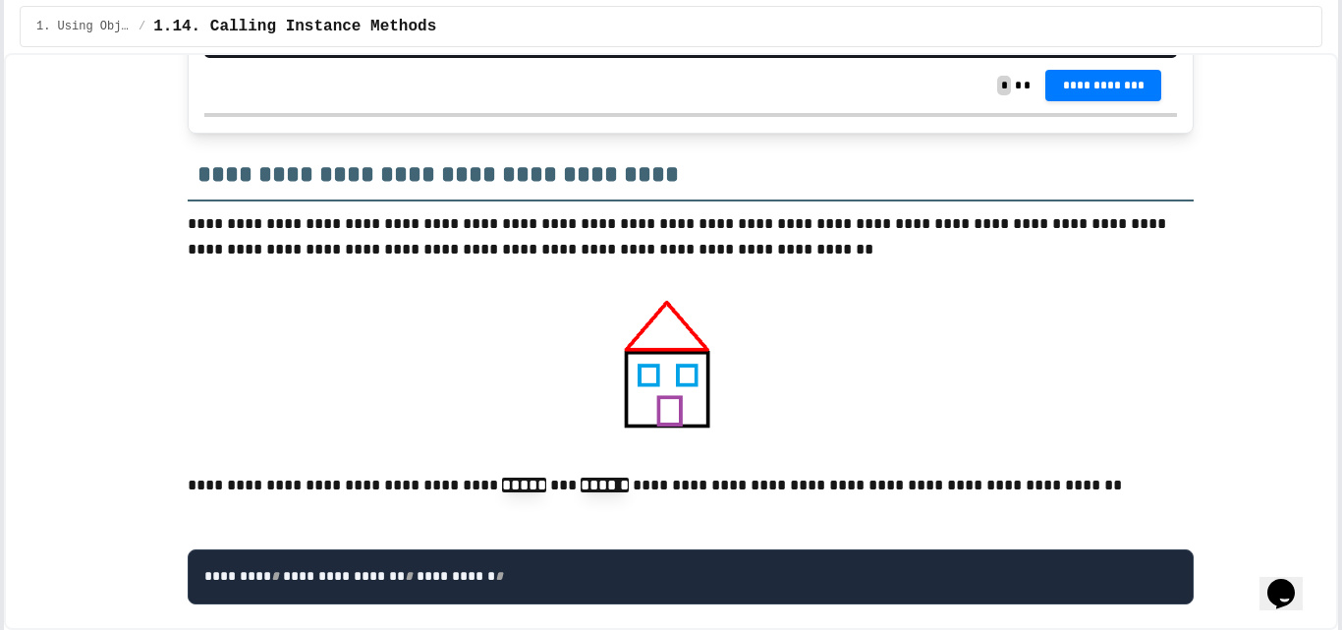
drag, startPoint x: 291, startPoint y: 378, endPoint x: 446, endPoint y: 432, distance: 164.4
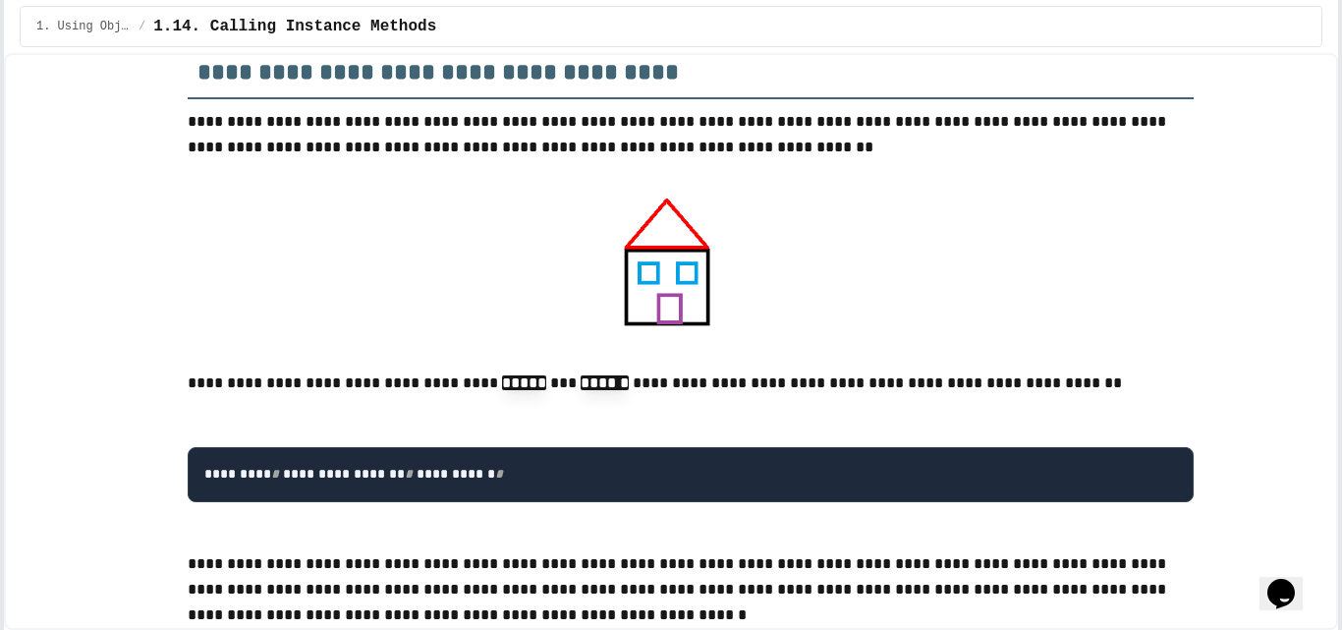
scroll to position [16899, 0]
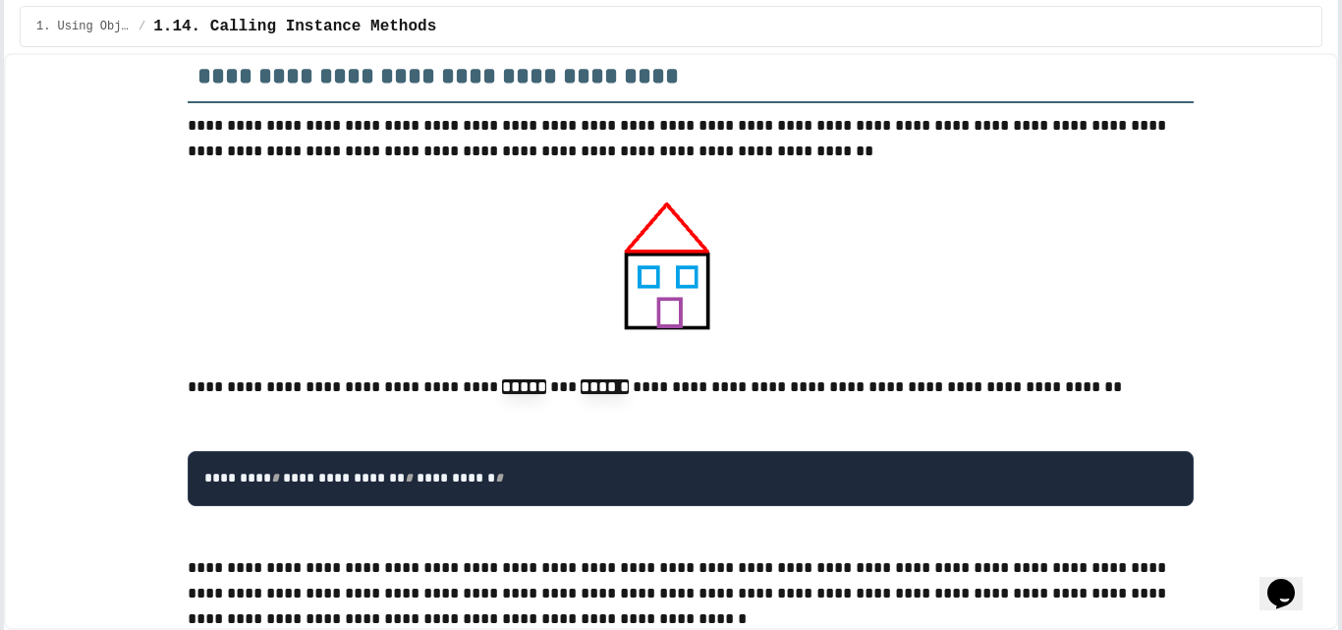
drag, startPoint x: 538, startPoint y: 559, endPoint x: 235, endPoint y: 557, distance: 303.6
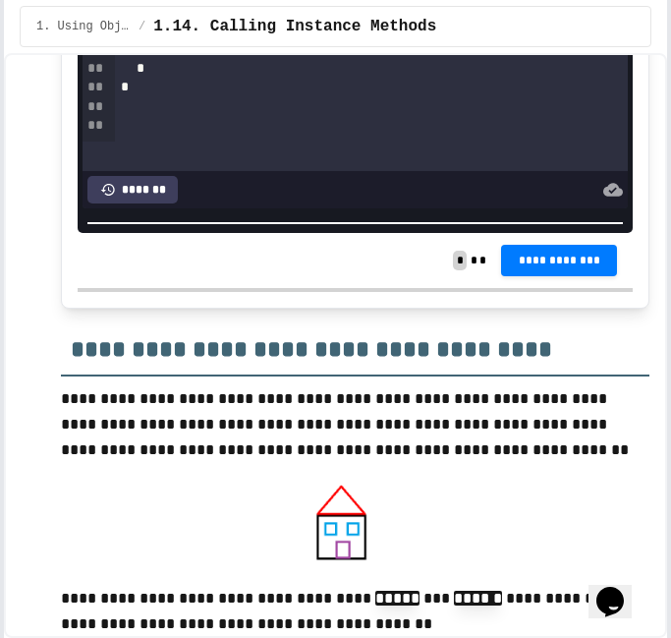
scroll to position [18245, 0]
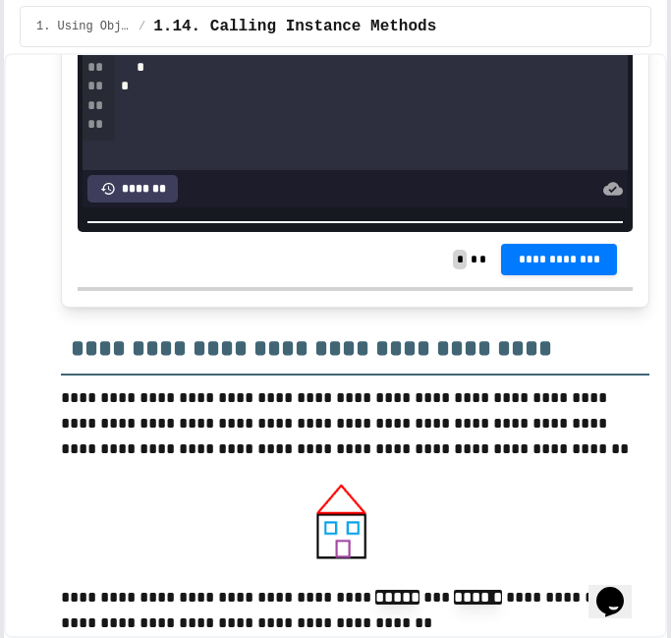
drag, startPoint x: 418, startPoint y: 363, endPoint x: 438, endPoint y: 346, distance: 26.5
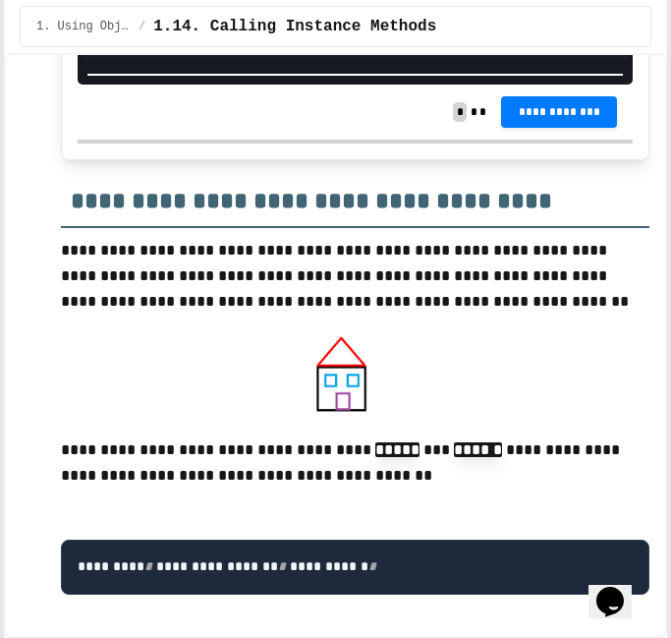
scroll to position [18441, 0]
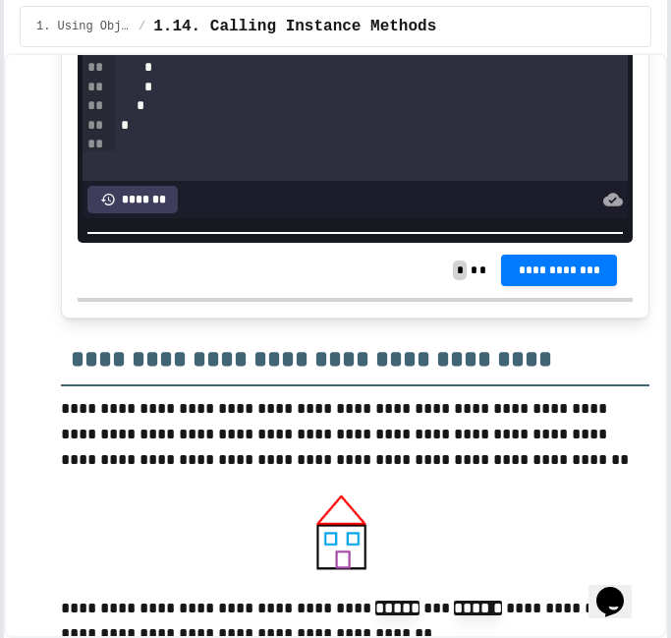
scroll to position [61, 0]
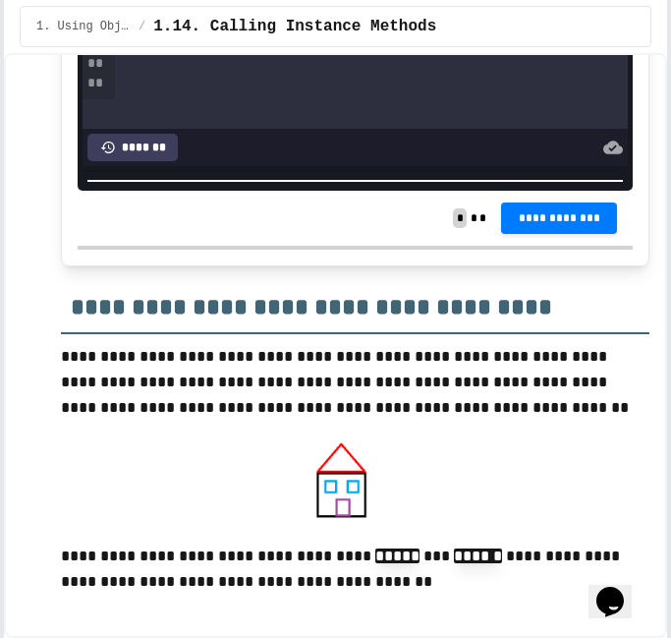
scroll to position [18332, 0]
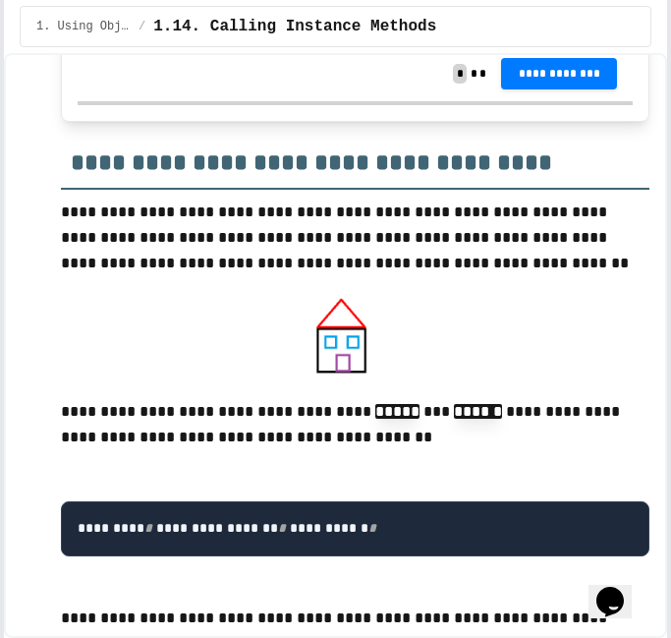
drag, startPoint x: 300, startPoint y: 459, endPoint x: 292, endPoint y: 470, distance: 13.4
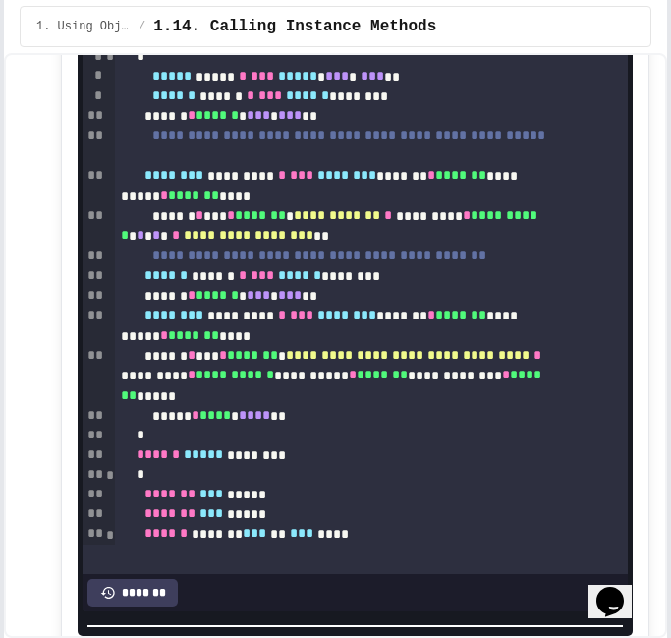
scroll to position [17939, 0]
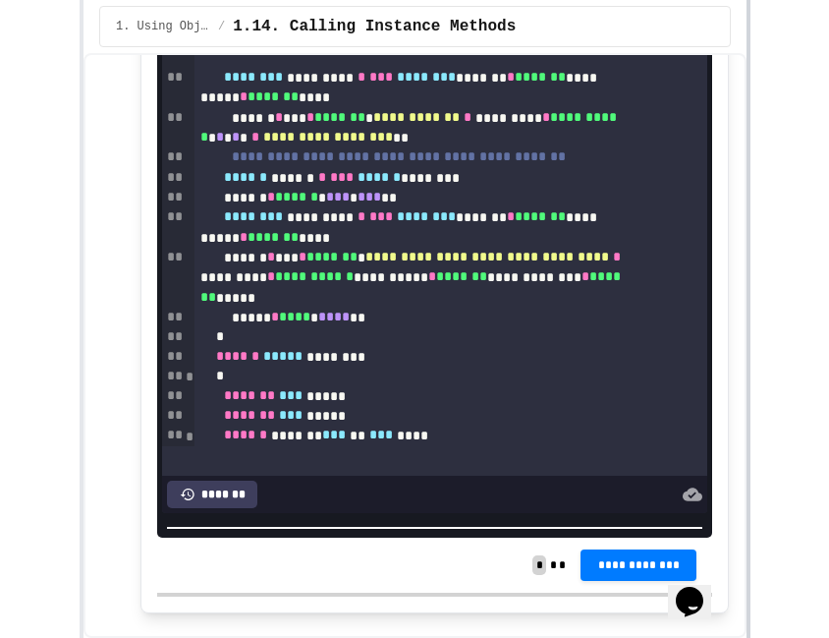
scroll to position [84, 0]
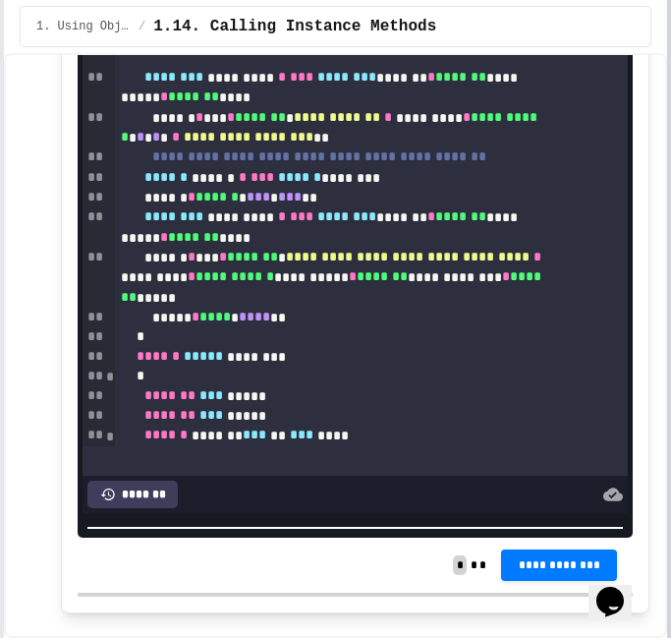
click at [671, 238] on html "**********" at bounding box center [335, 319] width 671 height 638
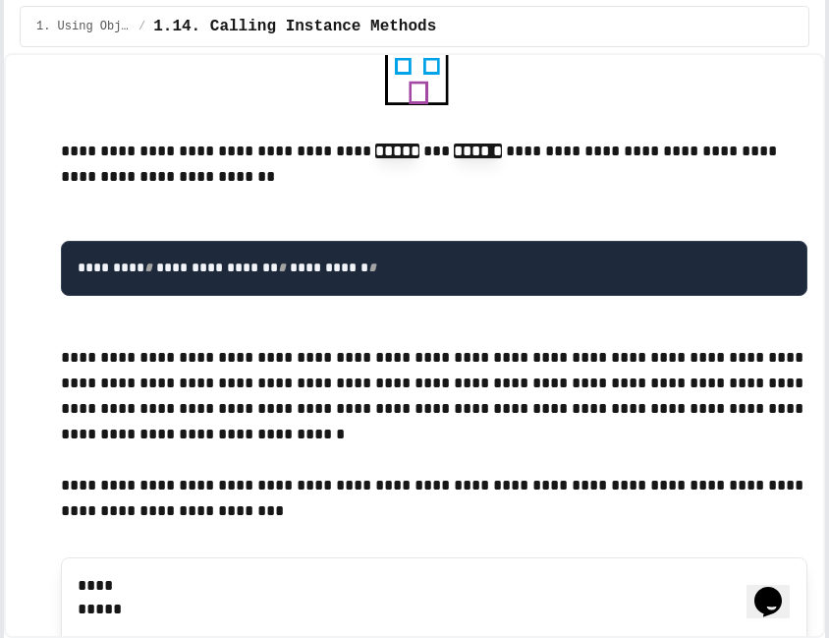
scroll to position [17640, 0]
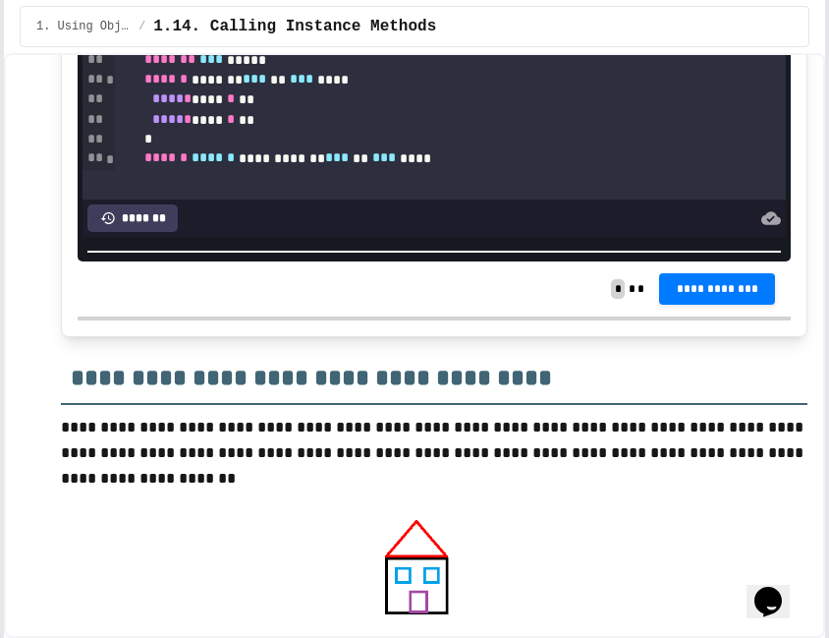
scroll to position [17148, 0]
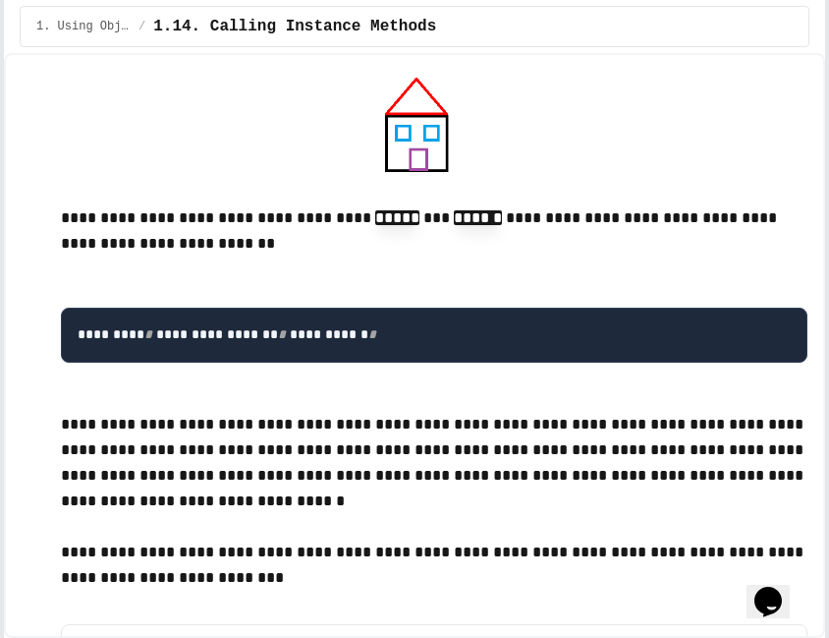
scroll to position [17640, 0]
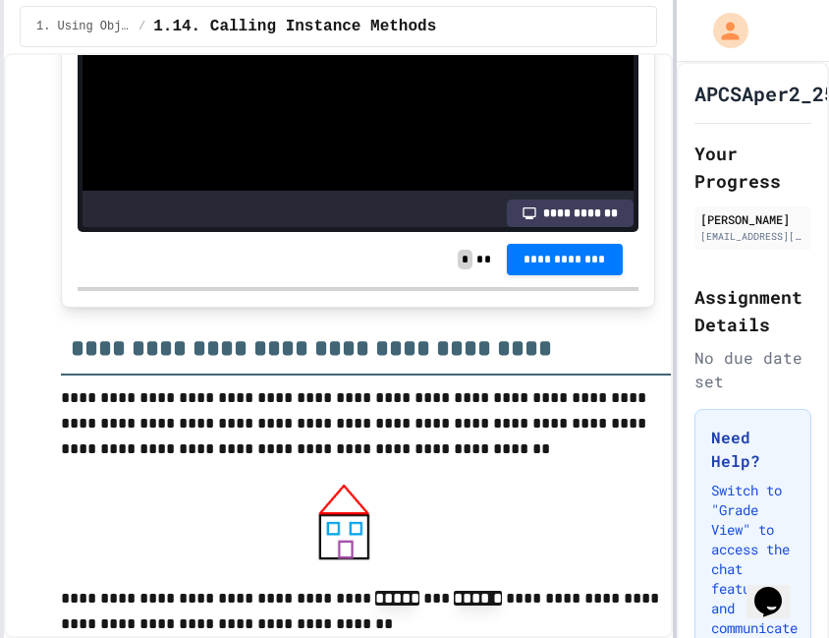
click at [673, 427] on div at bounding box center [675, 319] width 4 height 638
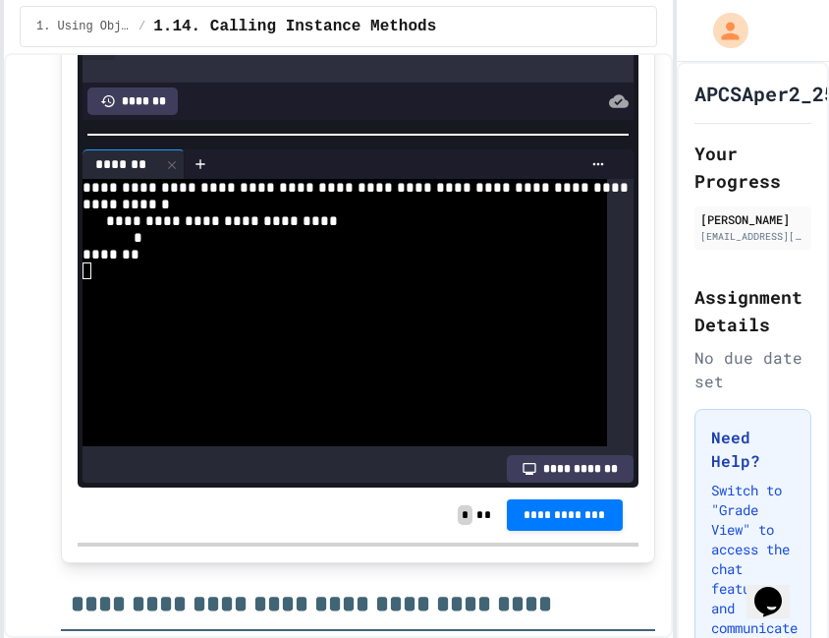
scroll to position [18382, 0]
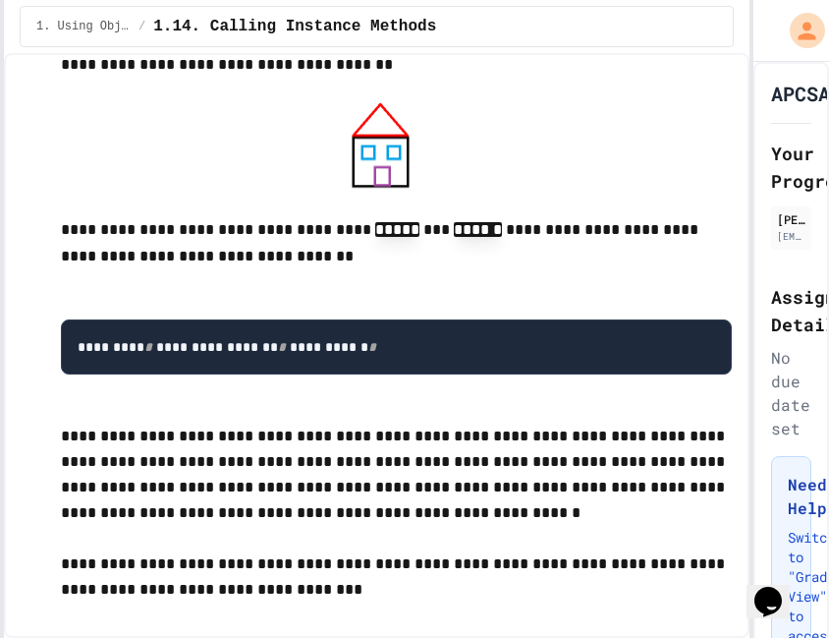
click at [767, 430] on div "**********" at bounding box center [414, 319] width 829 height 638
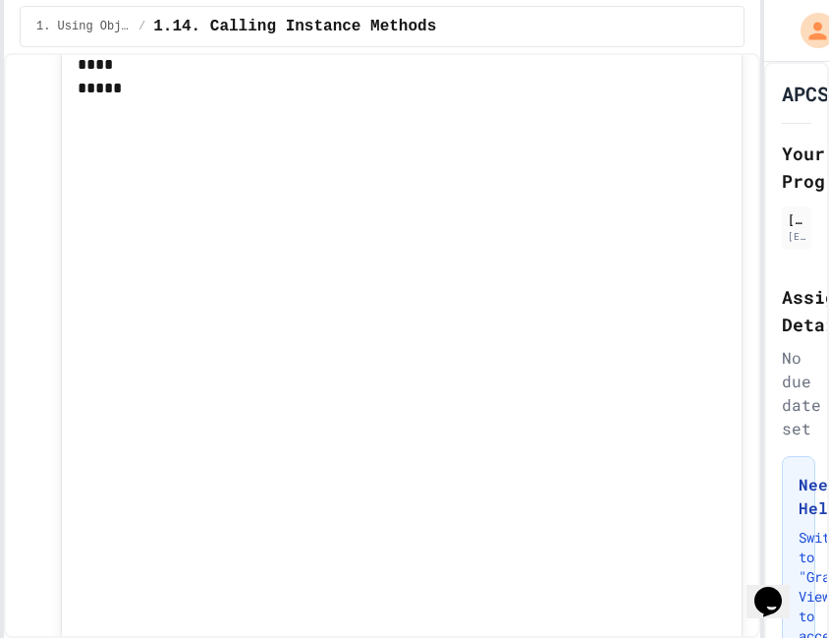
scroll to position [17848, 0]
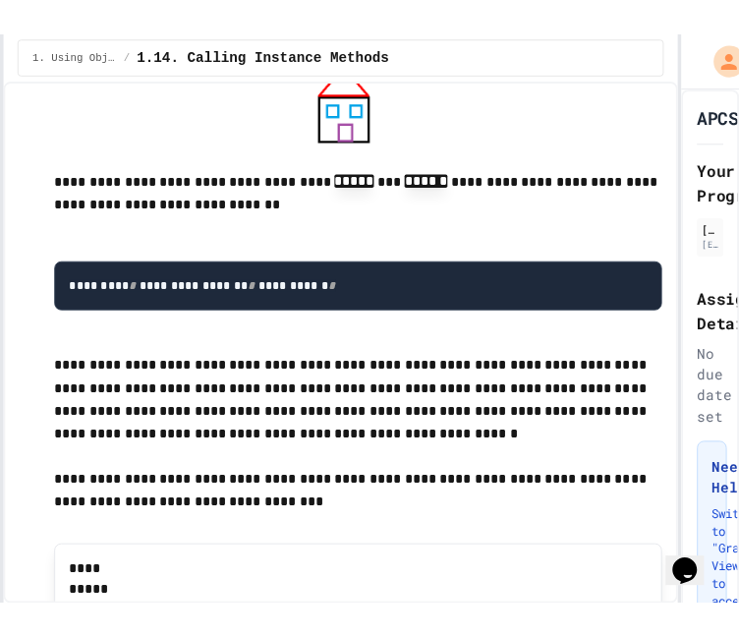
scroll to position [67, 0]
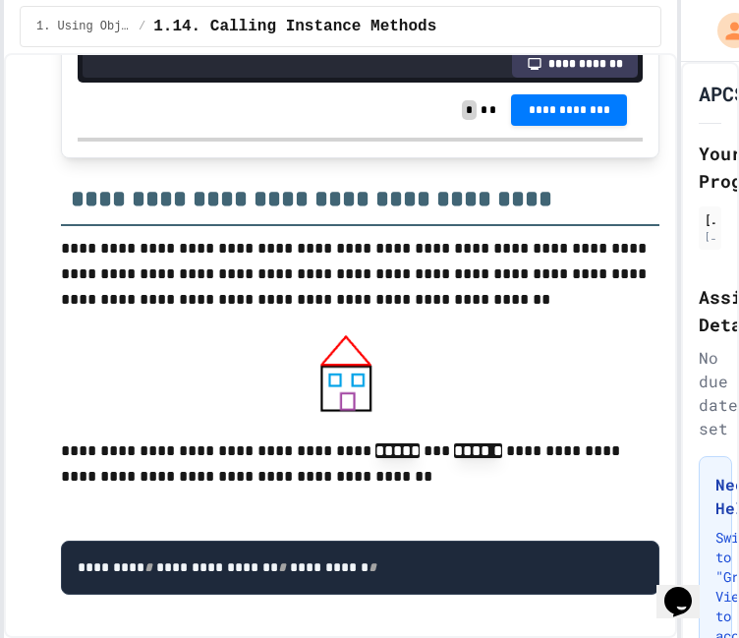
scroll to position [18252, 0]
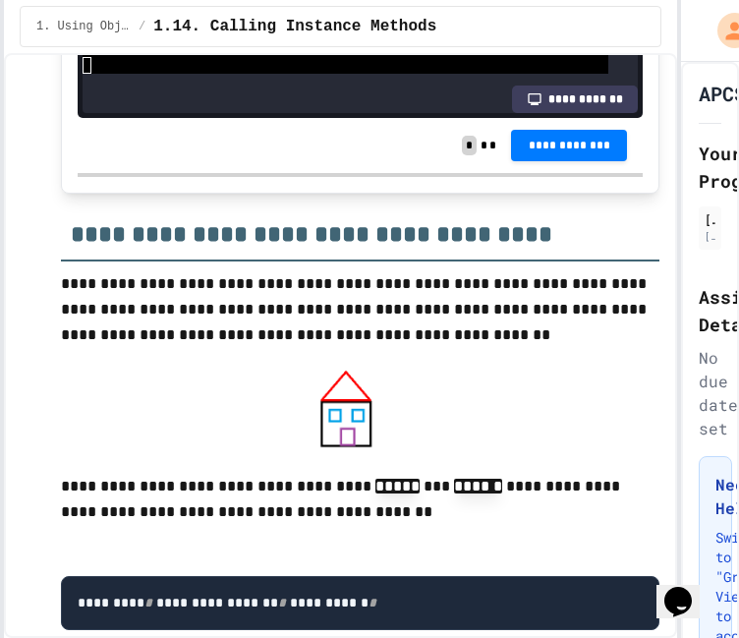
drag, startPoint x: 267, startPoint y: 311, endPoint x: 224, endPoint y: 312, distance: 43.2
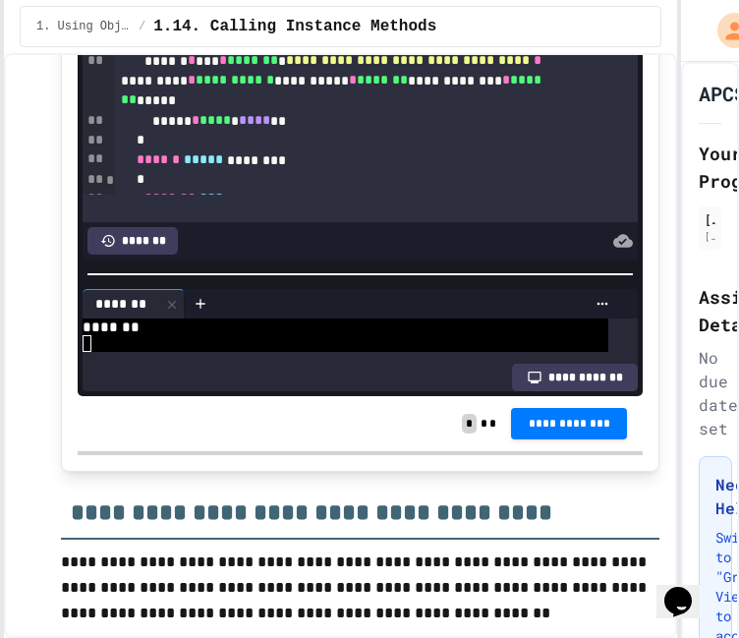
scroll to position [17957, 0]
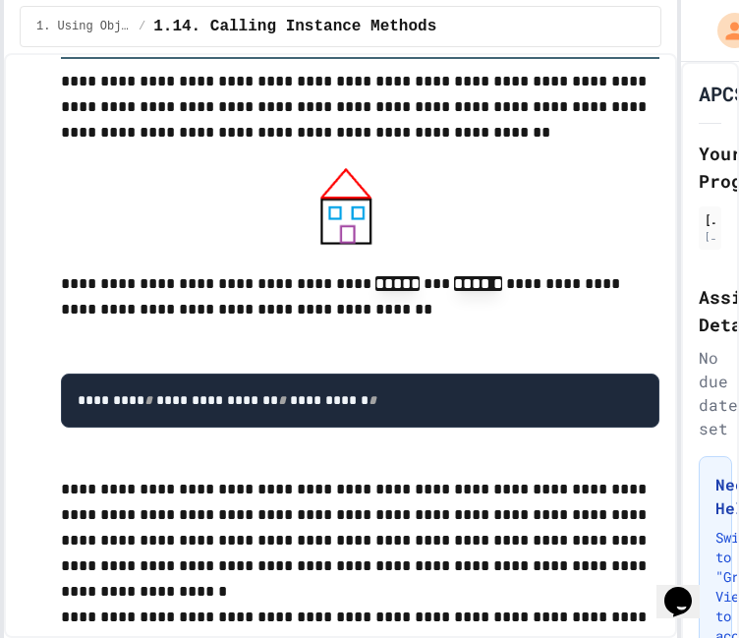
scroll to position [18448, 0]
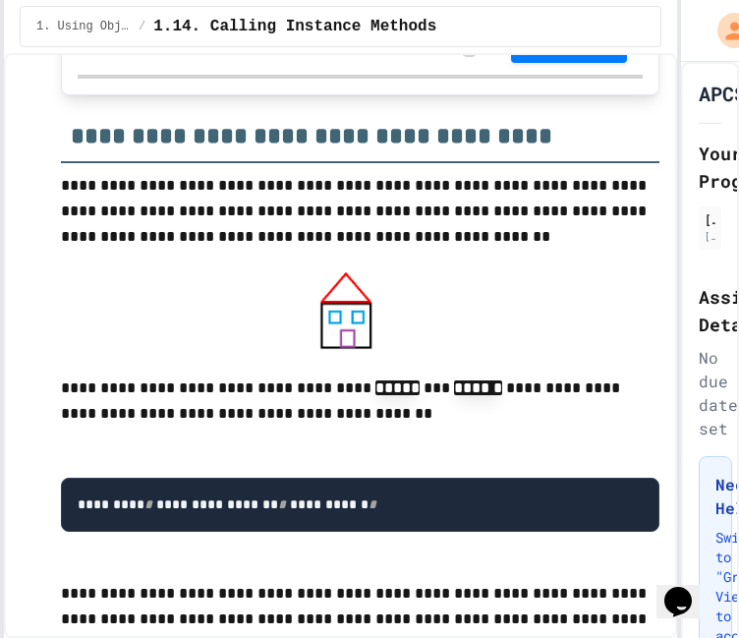
scroll to position [184, 0]
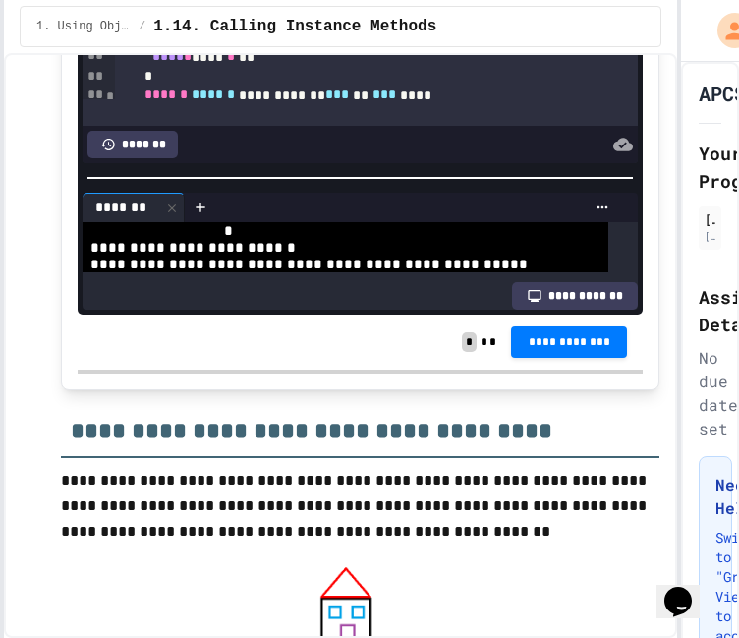
scroll to position [98, 0]
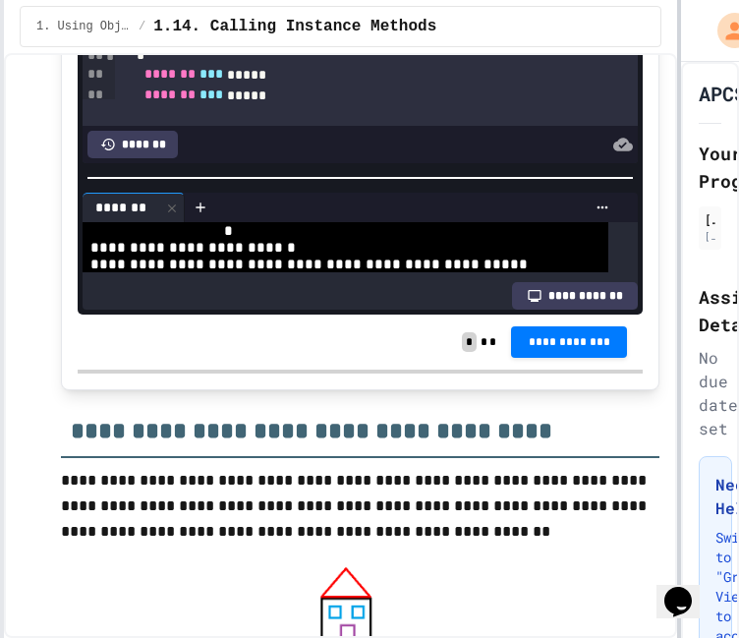
click at [739, 276] on html "**********" at bounding box center [369, 319] width 739 height 638
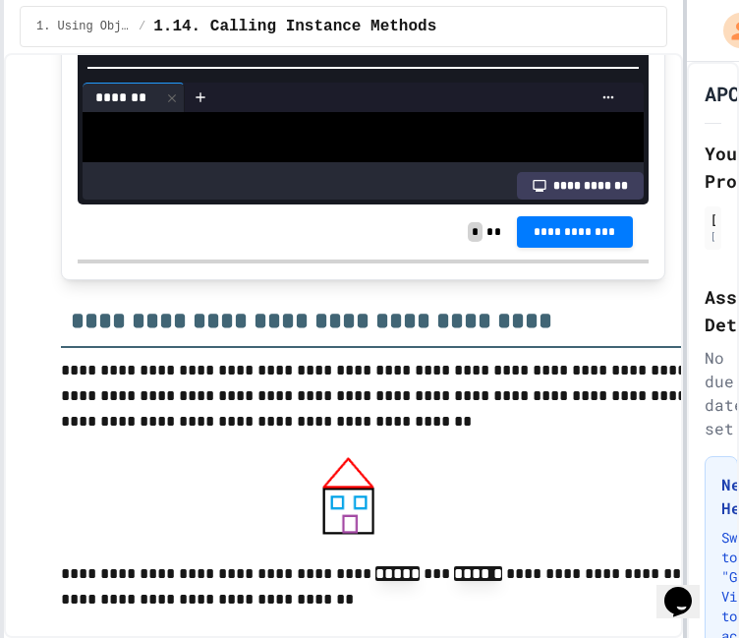
scroll to position [18036, 0]
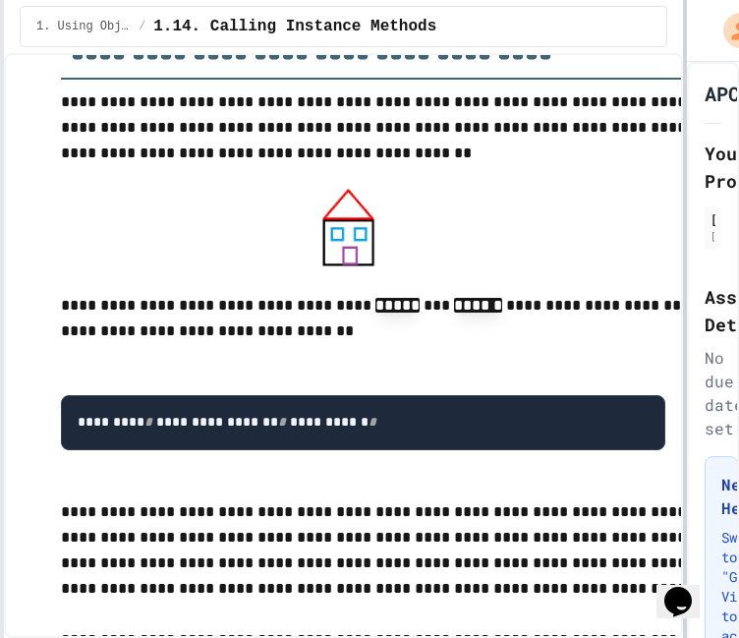
click at [683, 294] on div at bounding box center [685, 319] width 4 height 638
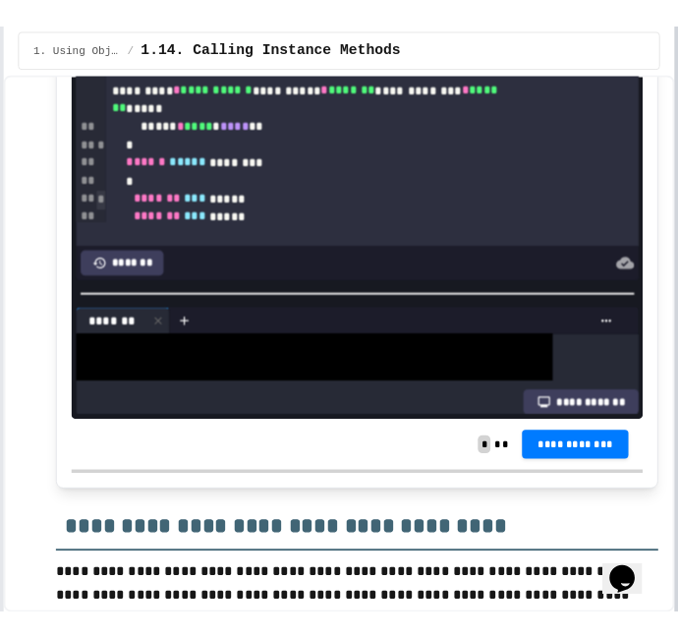
scroll to position [17767, 0]
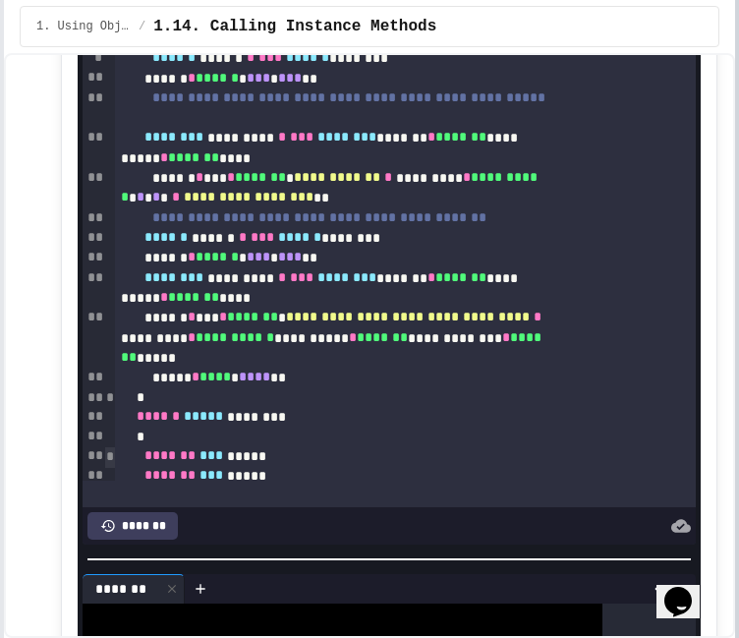
click at [739, 308] on html "**********" at bounding box center [369, 319] width 739 height 638
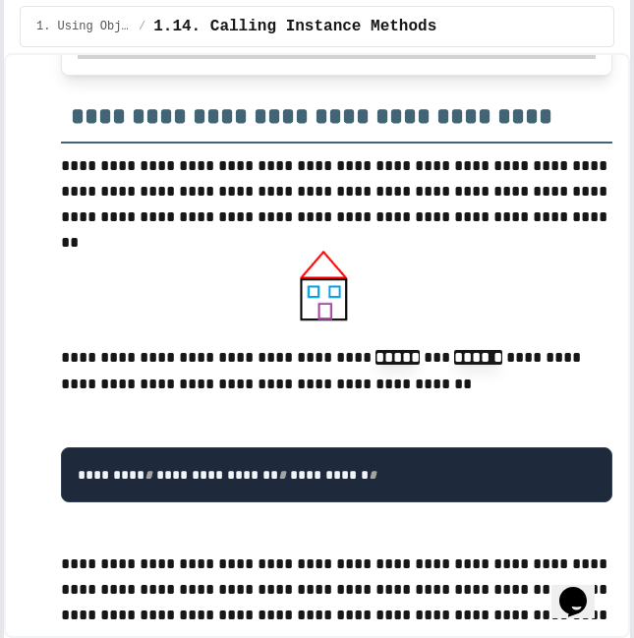
scroll to position [18751, 0]
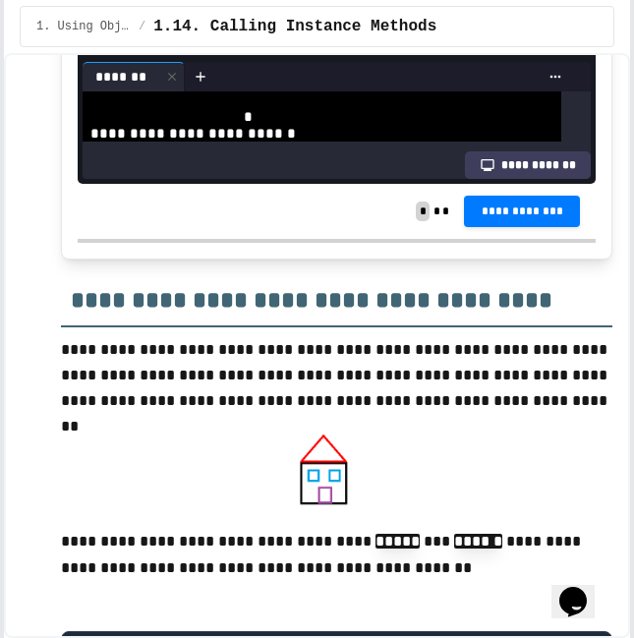
scroll to position [328, 0]
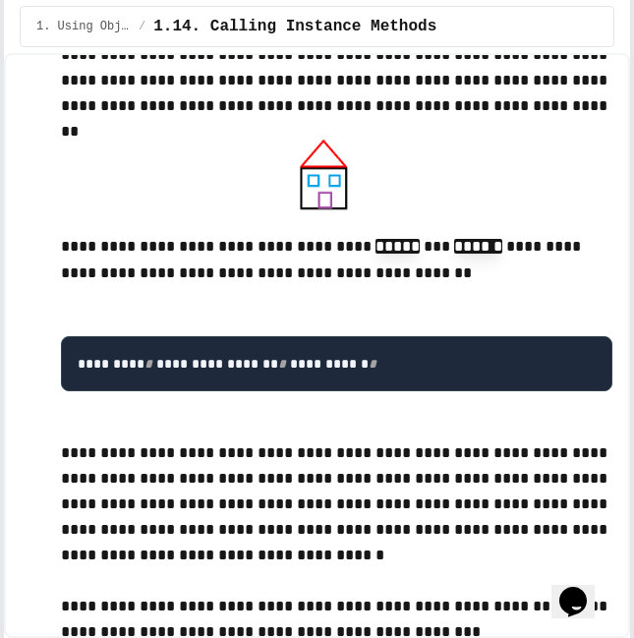
scroll to position [334, 0]
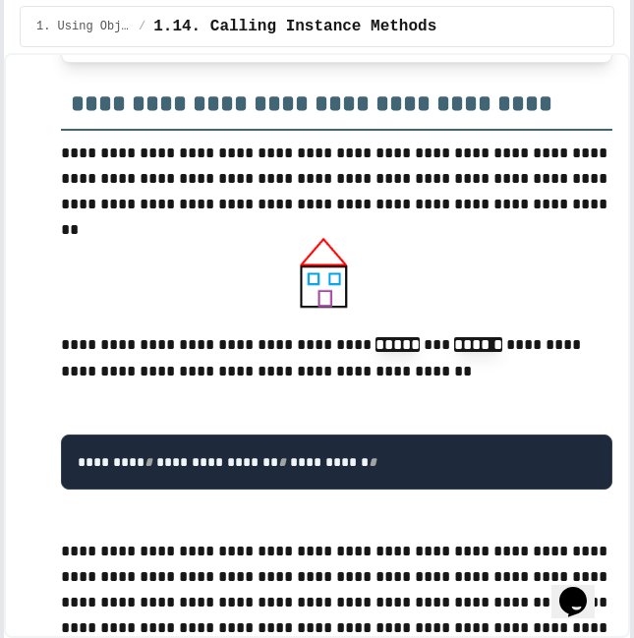
scroll to position [18653, 0]
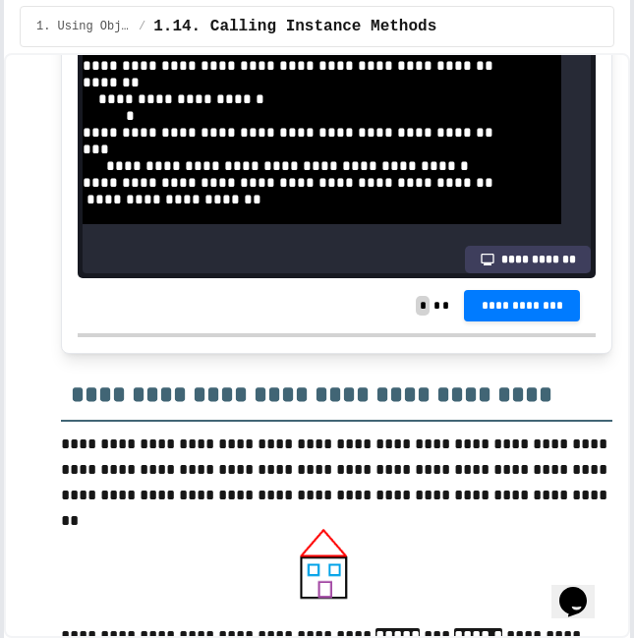
scroll to position [18456, 0]
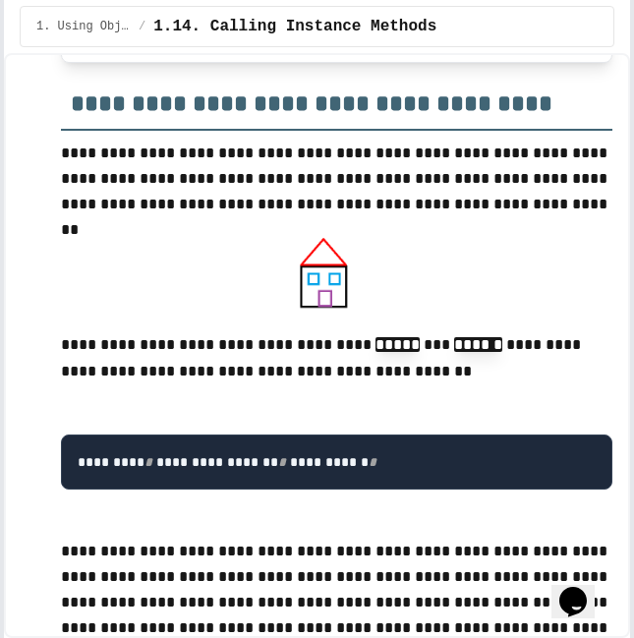
scroll to position [210, 0]
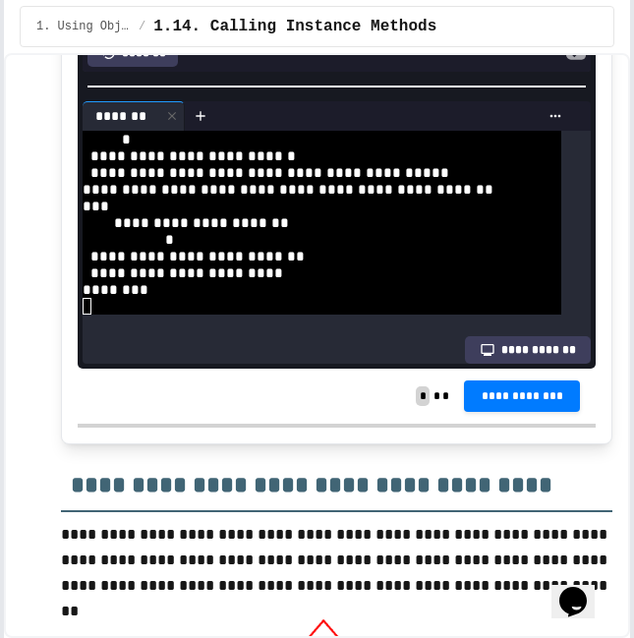
scroll to position [18358, 0]
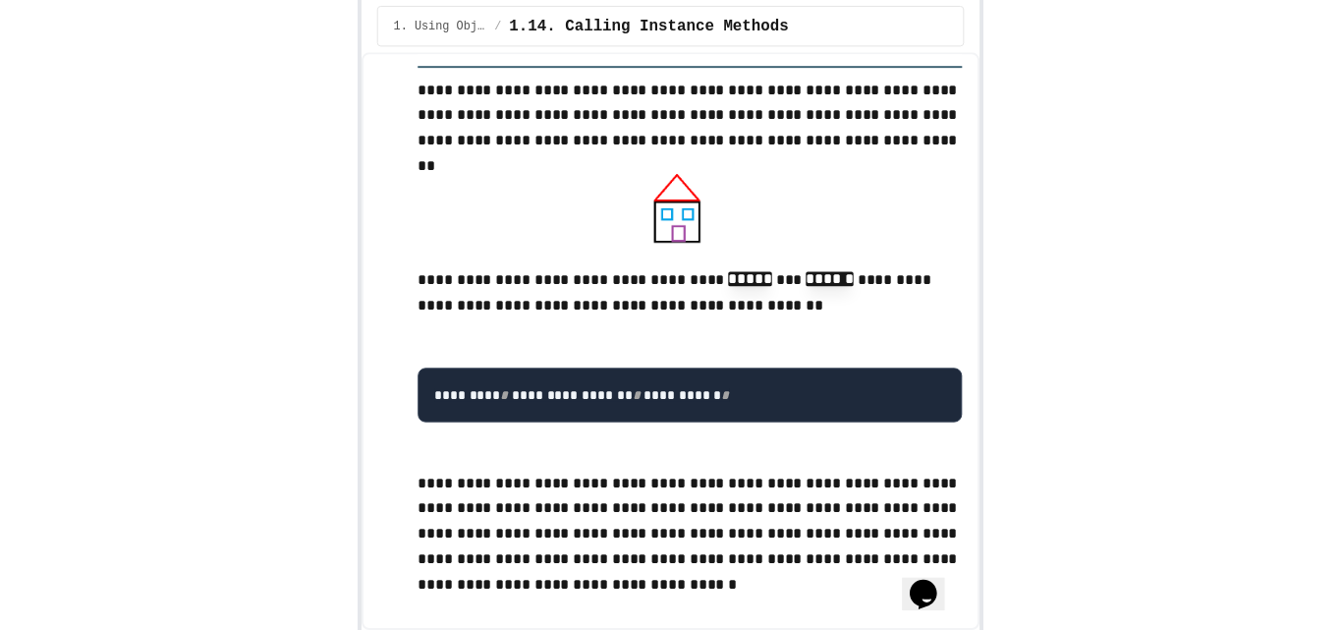
scroll to position [18947, 0]
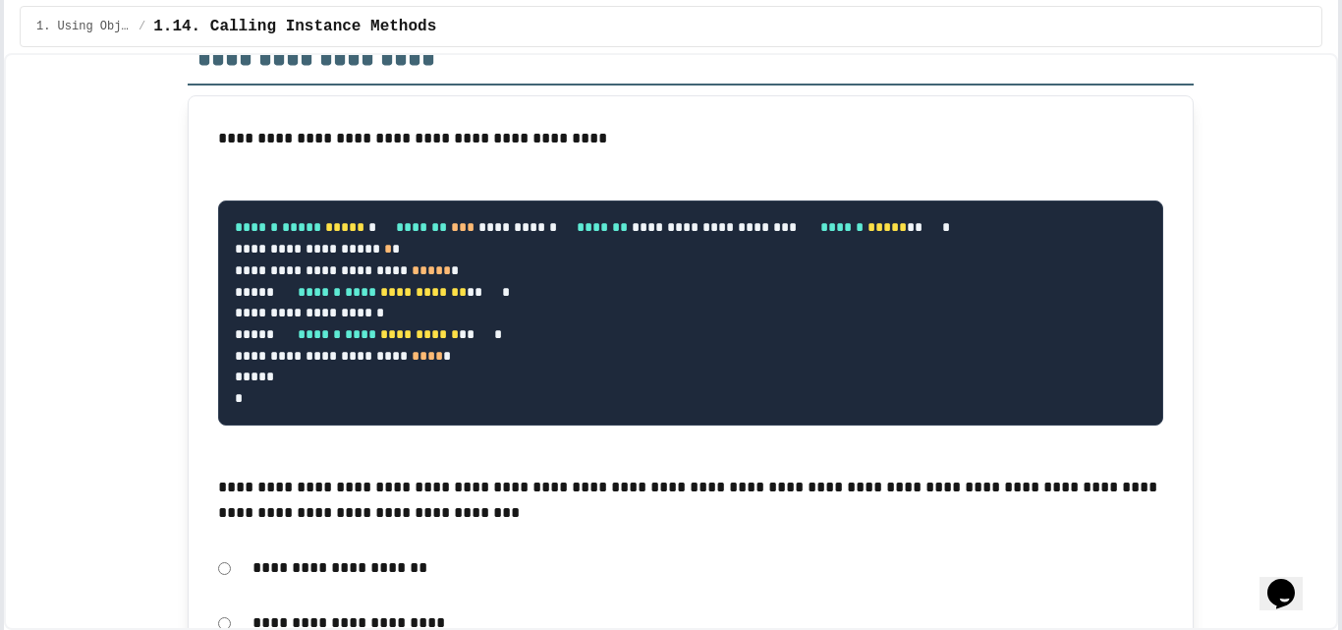
scroll to position [527, 0]
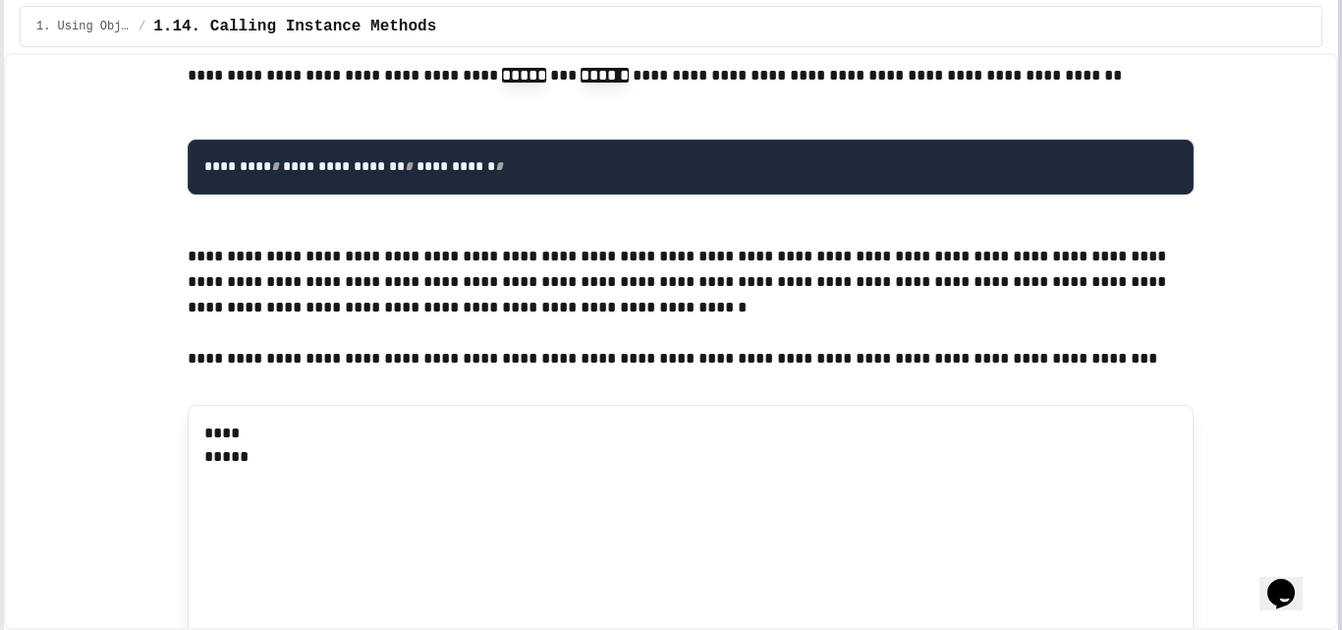
click at [1338, 214] on div at bounding box center [1340, 315] width 4 height 630
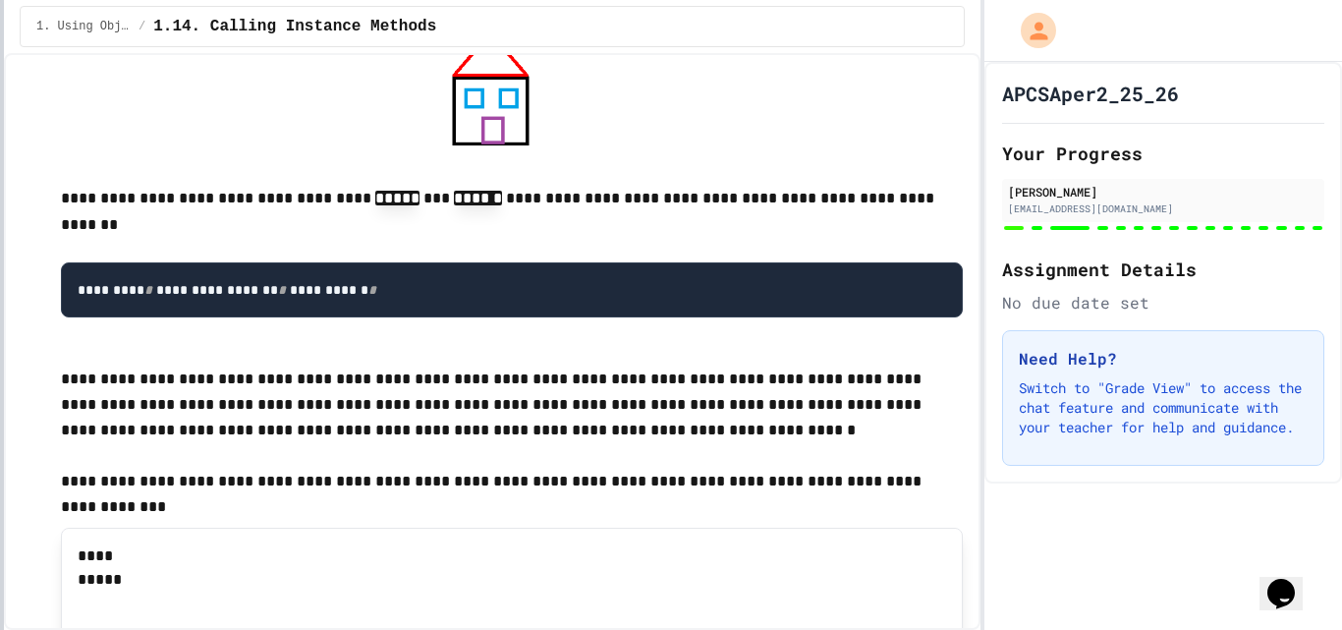
scroll to position [17336, 0]
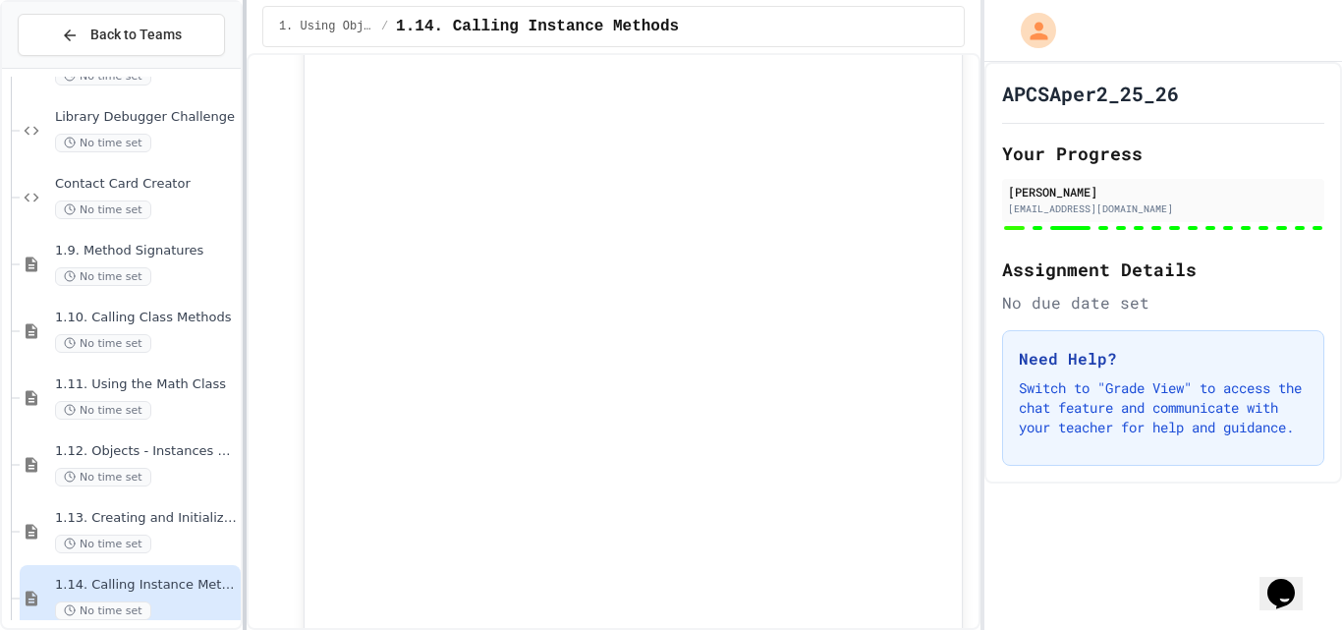
click at [244, 209] on div at bounding box center [245, 315] width 4 height 630
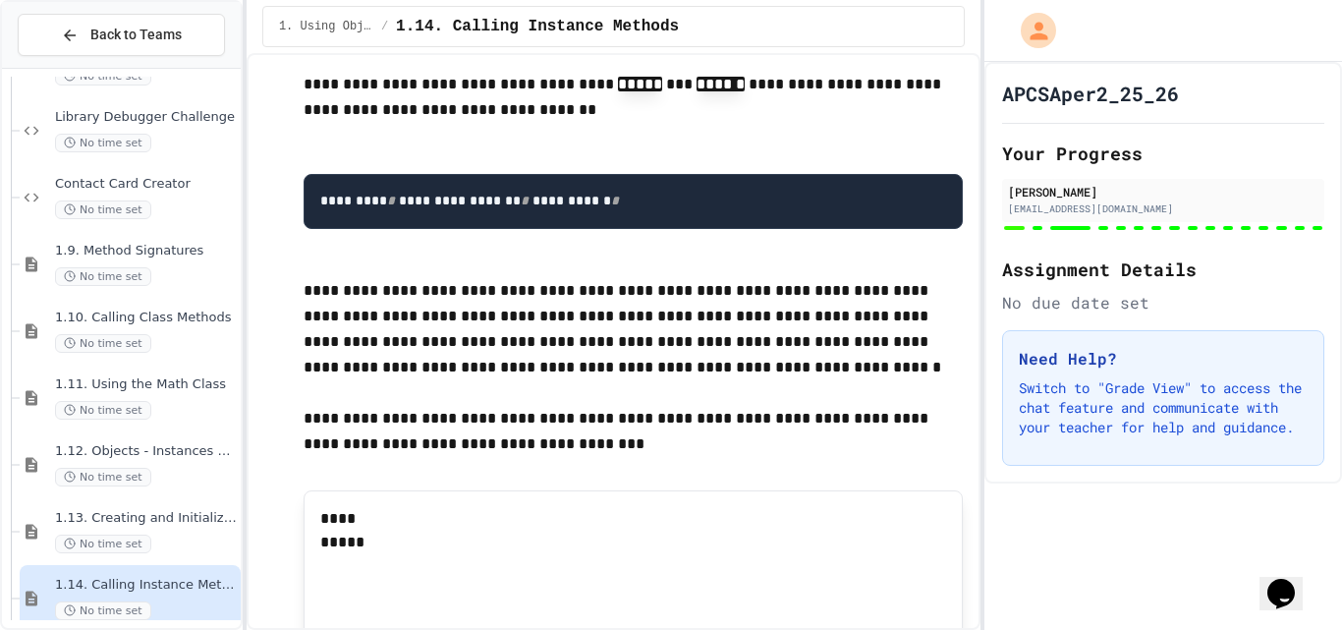
scroll to position [2220, 0]
